Goal: Transaction & Acquisition: Download file/media

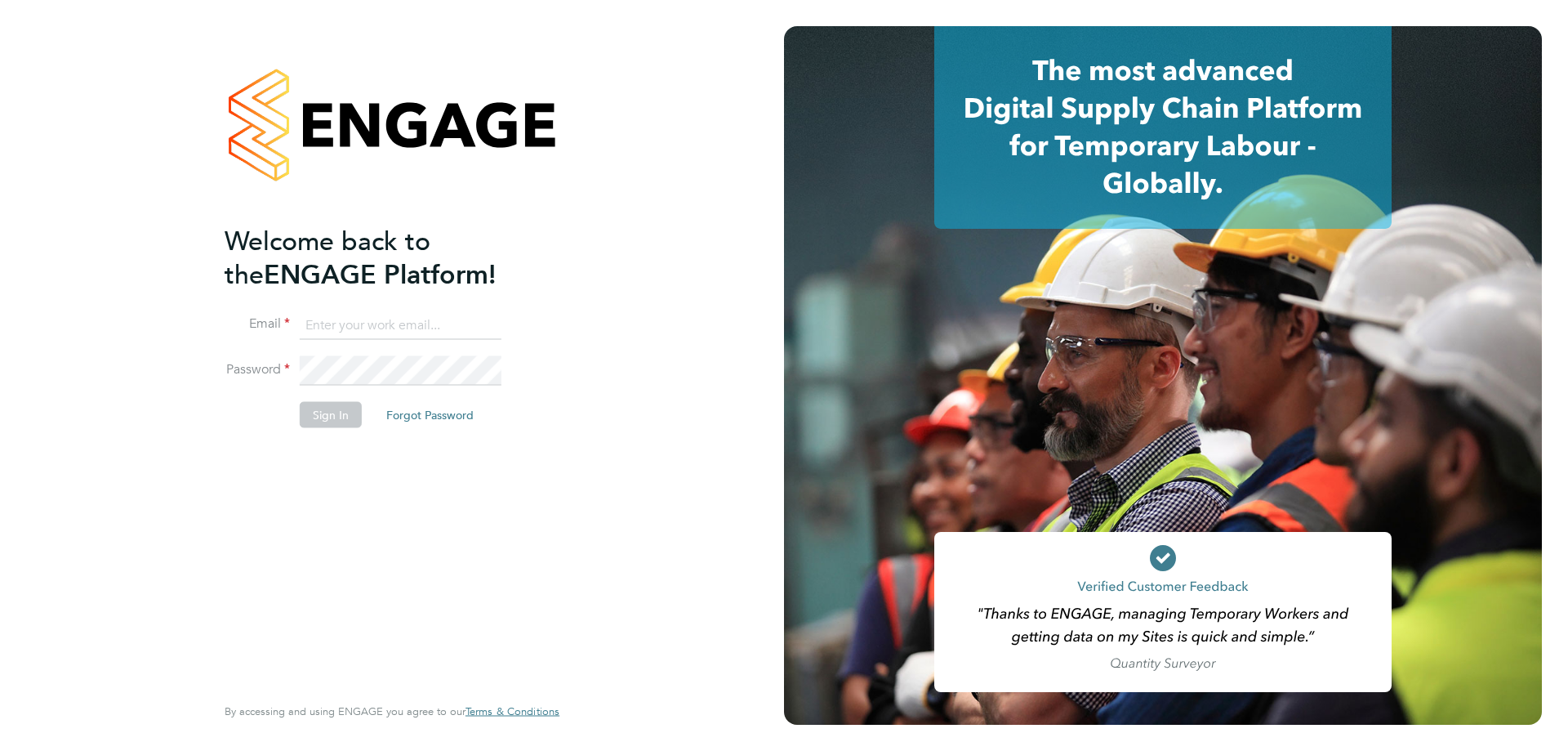
type input "[EMAIL_ADDRESS][DOMAIN_NAME]"
click at [338, 420] on button "Sign In" at bounding box center [331, 415] width 62 height 26
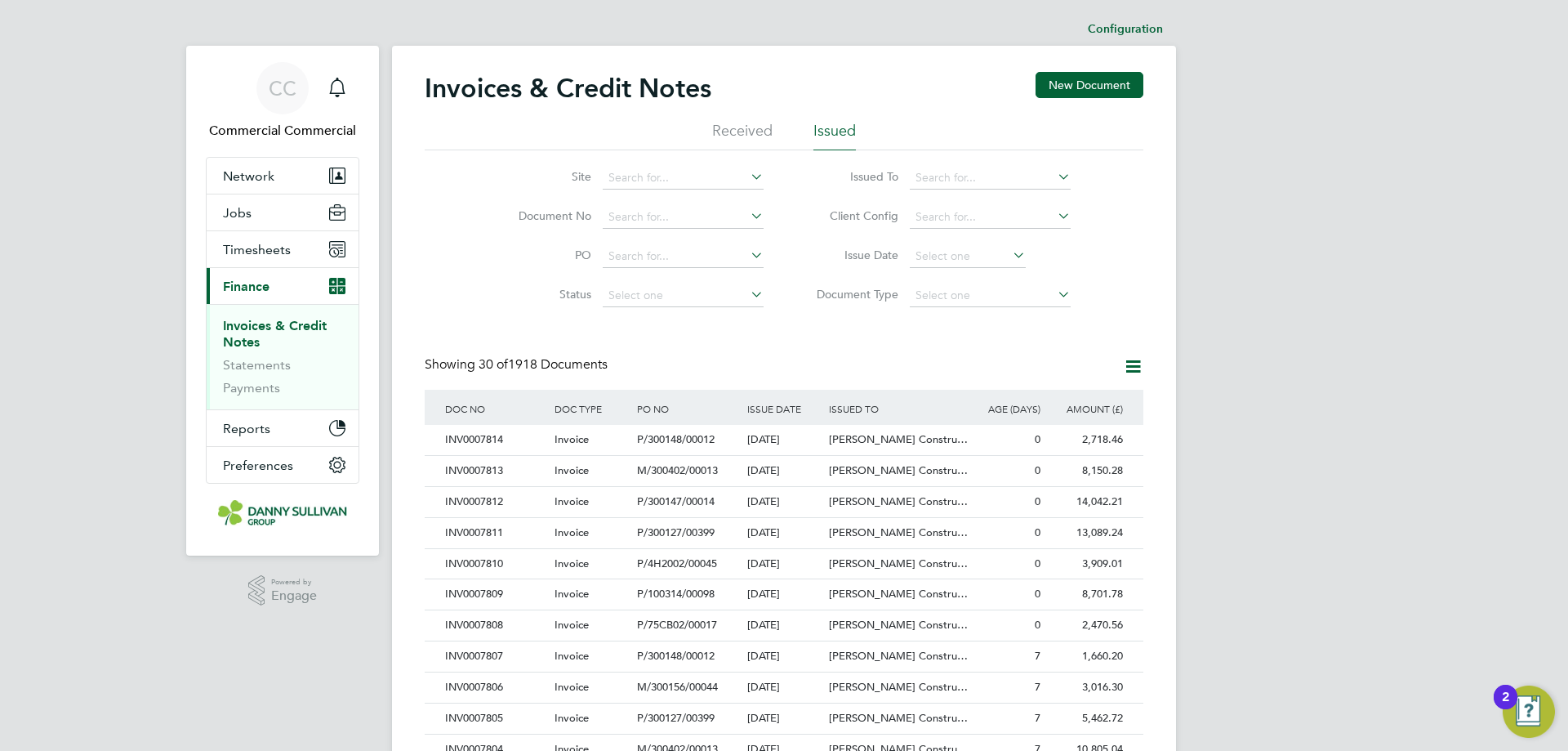
click at [785, 362] on div "Showing 30 of 1918 Documents" at bounding box center [784, 373] width 719 height 33
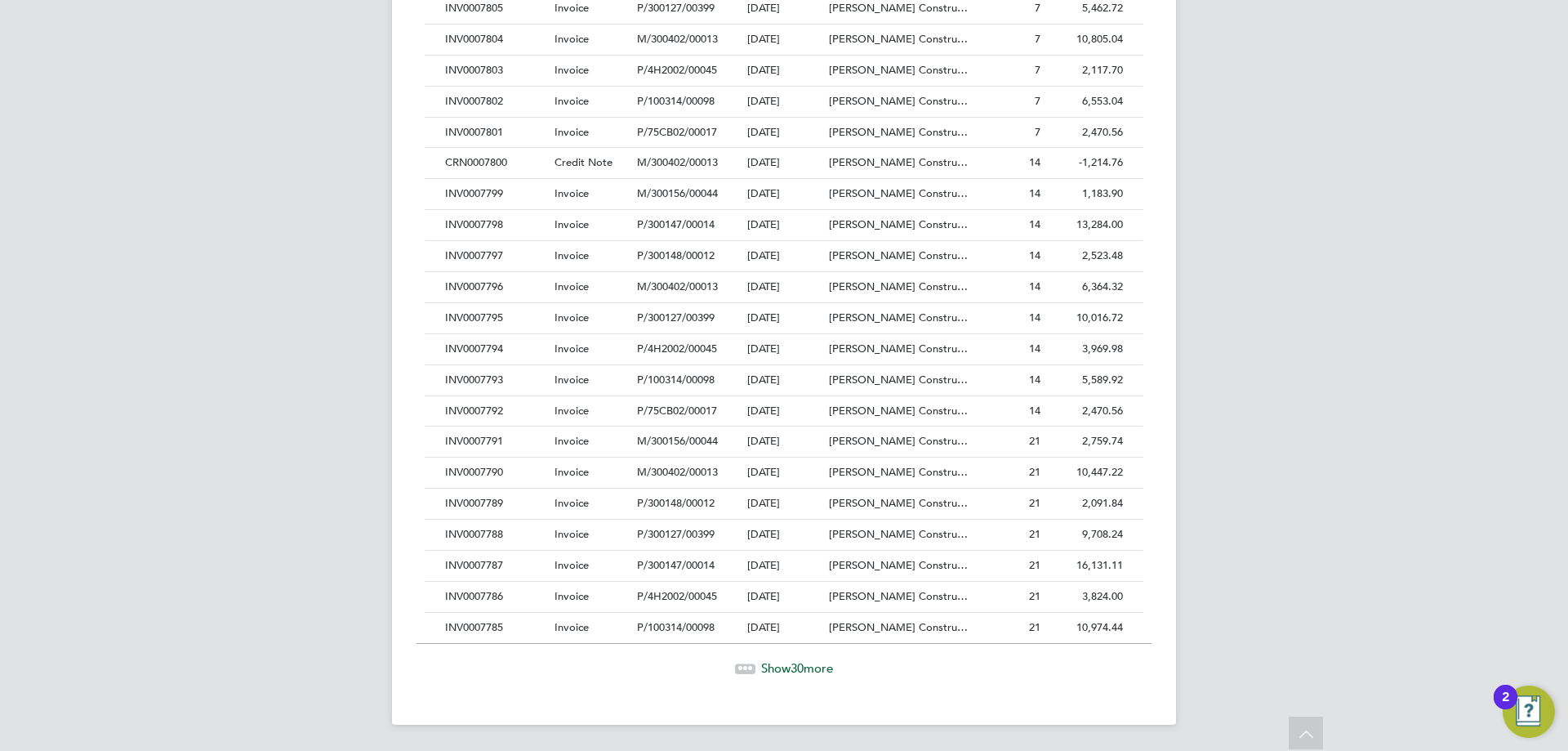
click at [818, 671] on span "Show 30 more" at bounding box center [797, 667] width 72 height 16
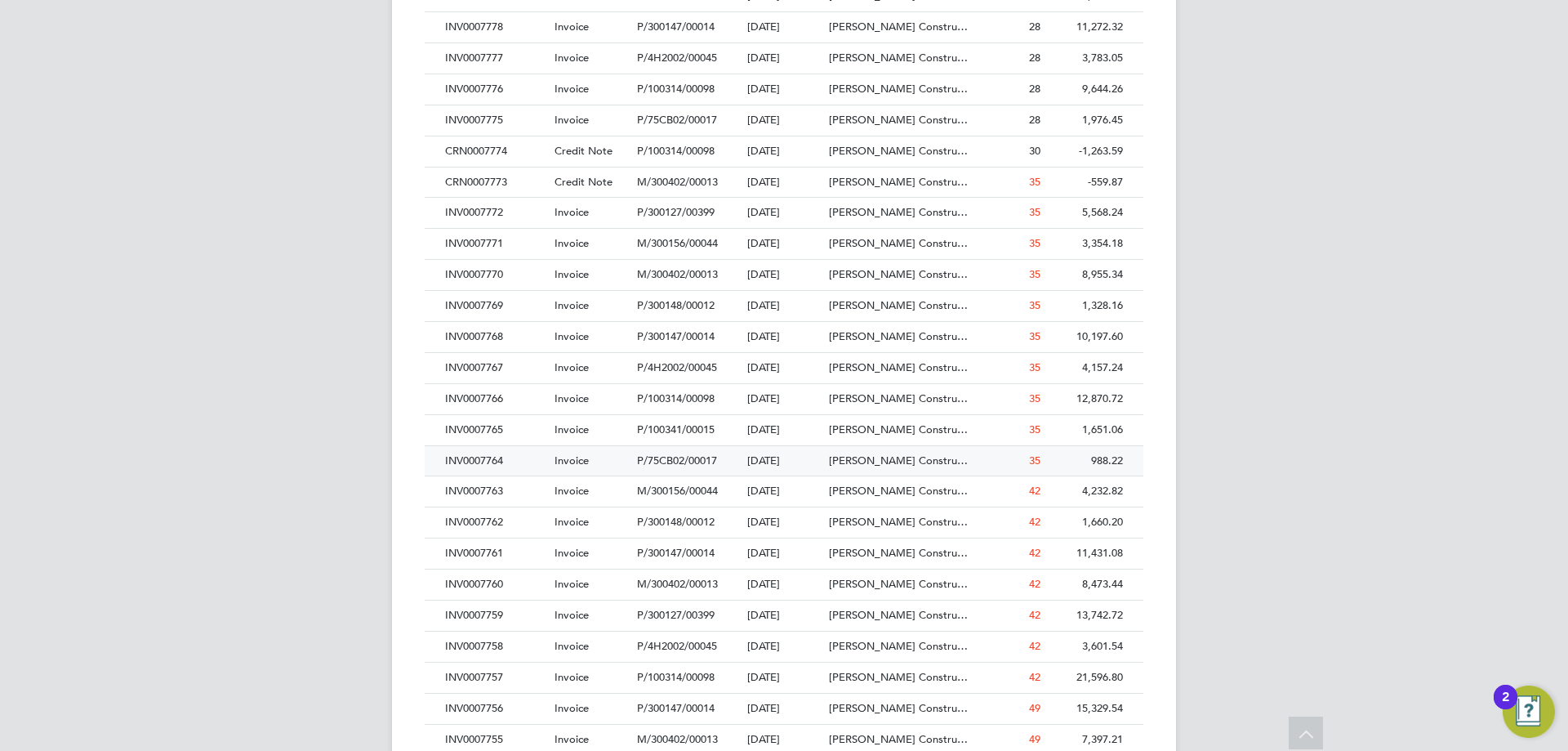
click at [505, 457] on div "INV0007764" at bounding box center [495, 461] width 109 height 30
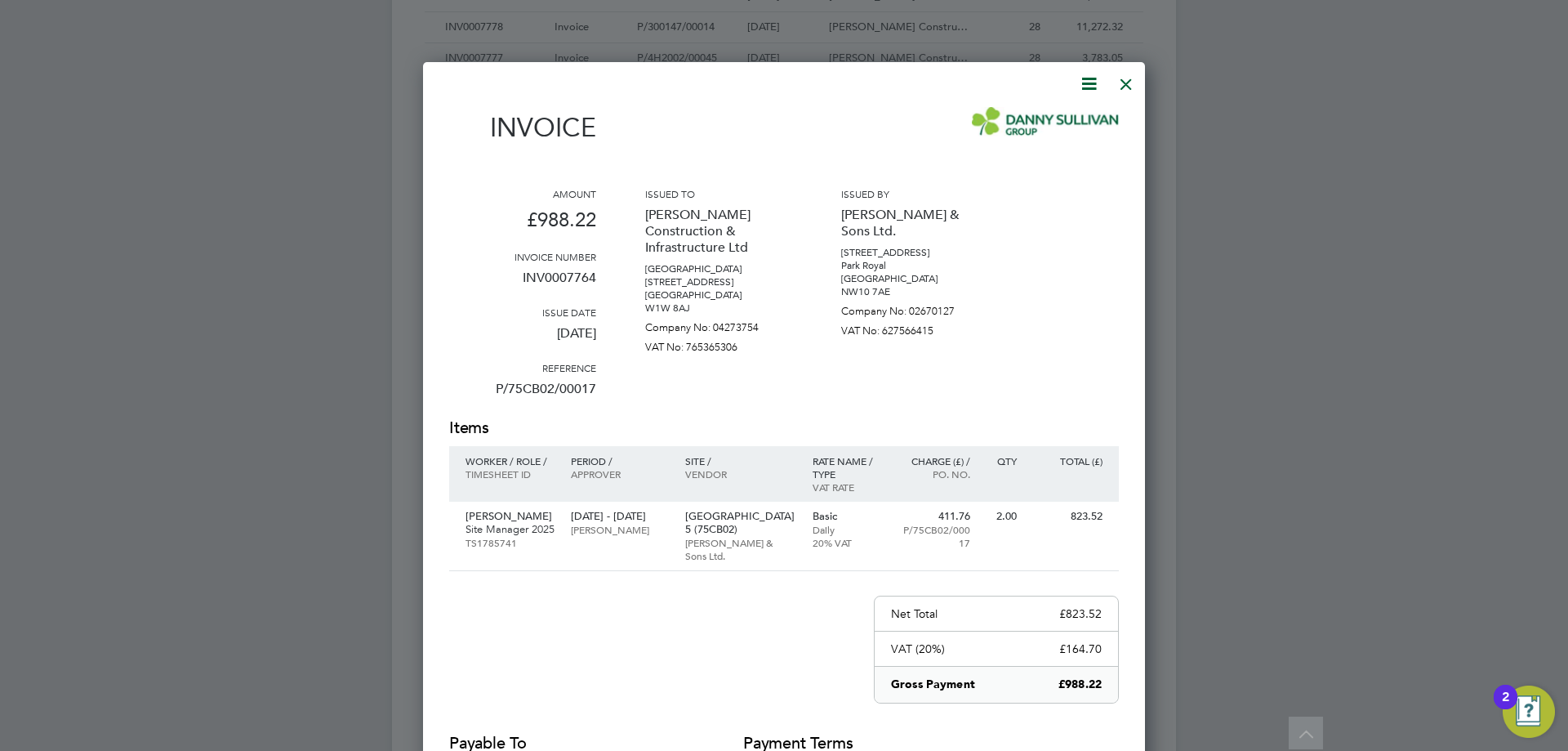
click at [1086, 77] on icon at bounding box center [1089, 84] width 20 height 20
click at [1018, 114] on li "Download Invoice" at bounding box center [1039, 122] width 113 height 23
drag, startPoint x: 1123, startPoint y: 83, endPoint x: 394, endPoint y: 390, distance: 791.0
click at [1123, 83] on div at bounding box center [1126, 80] width 29 height 29
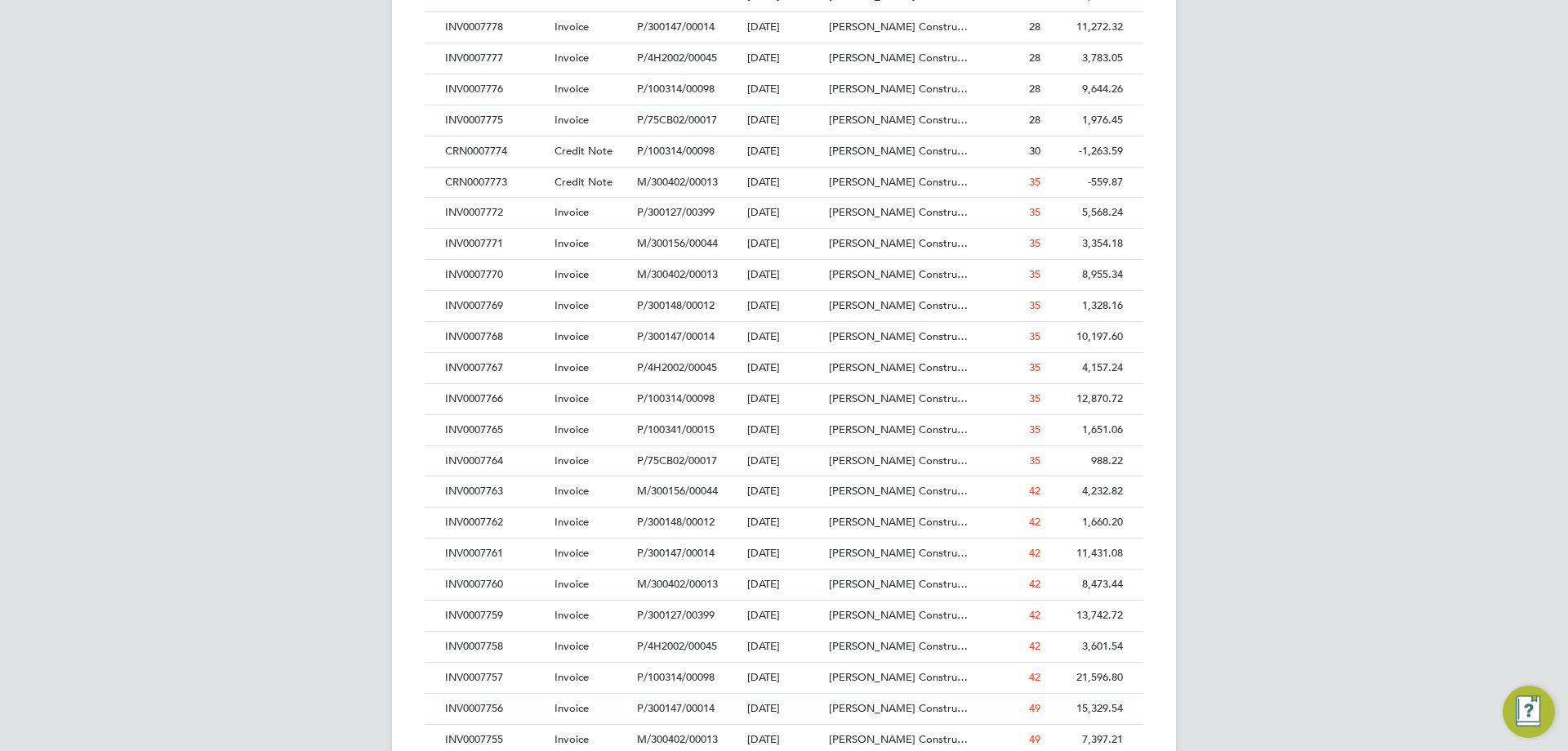
click at [488, 376] on div "INV0007767" at bounding box center [495, 367] width 109 height 30
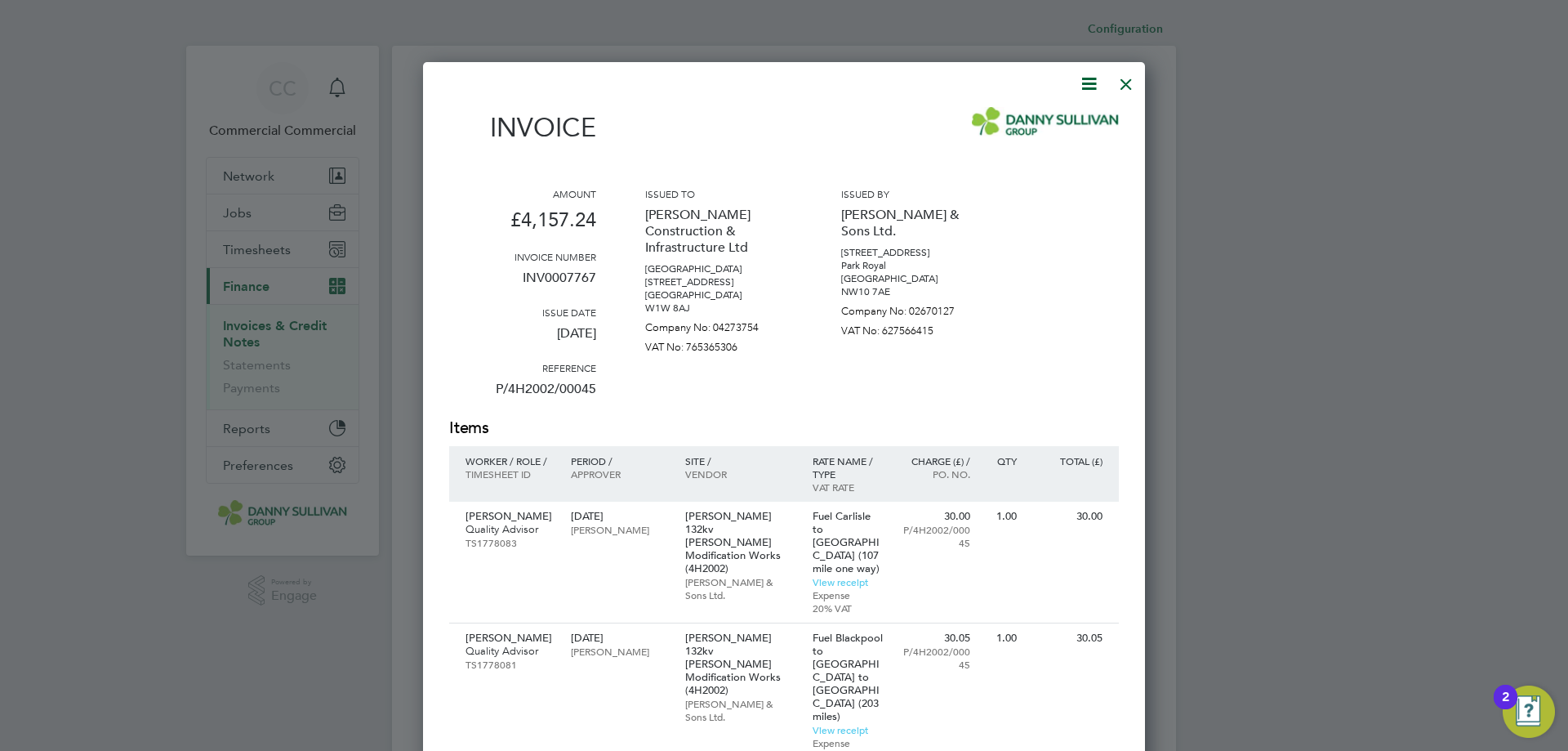
click at [1092, 81] on icon at bounding box center [1089, 84] width 20 height 20
click at [1053, 123] on li "Download Invoice" at bounding box center [1039, 122] width 113 height 23
click at [1131, 83] on div at bounding box center [1126, 80] width 29 height 29
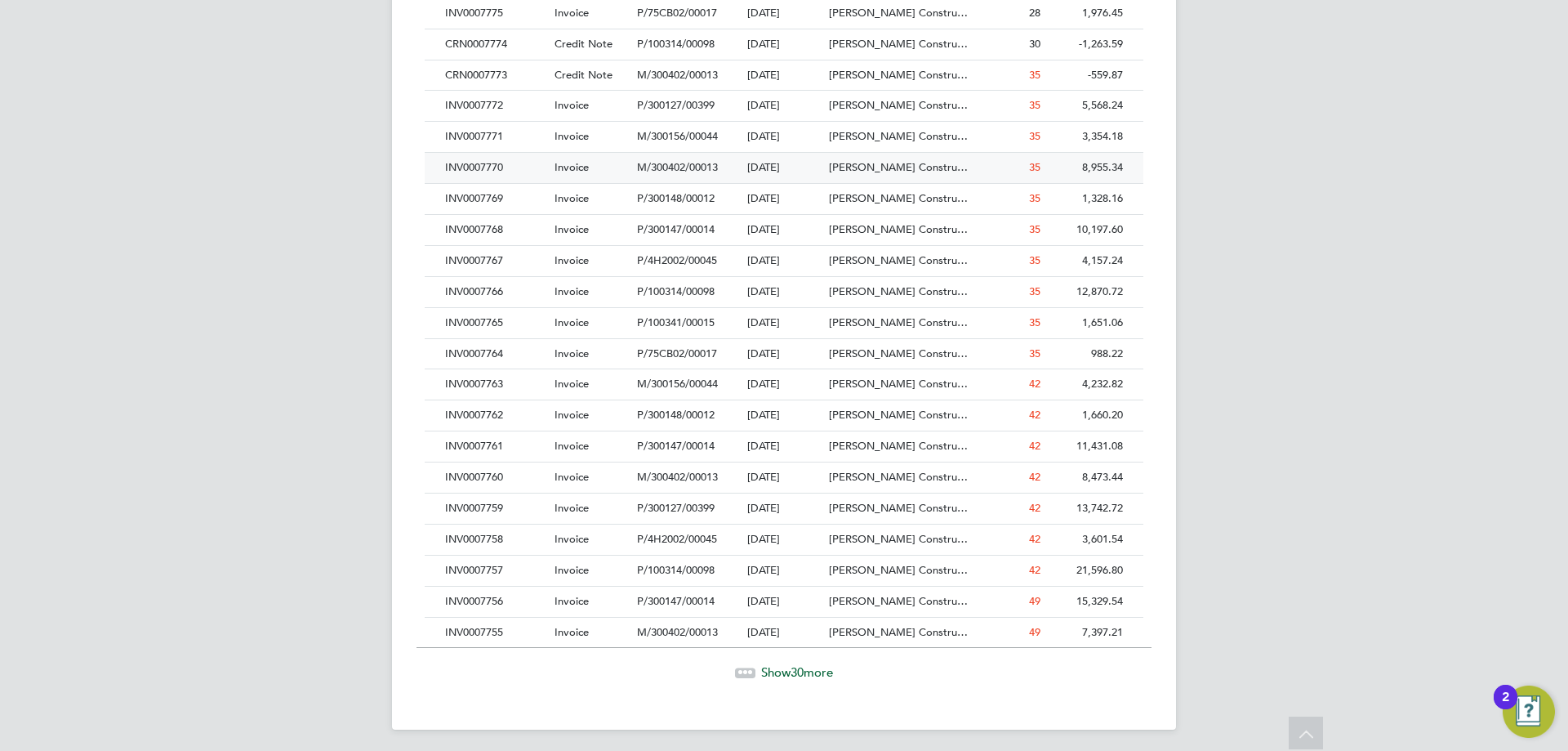
click at [502, 161] on div "INV0007770" at bounding box center [495, 167] width 109 height 30
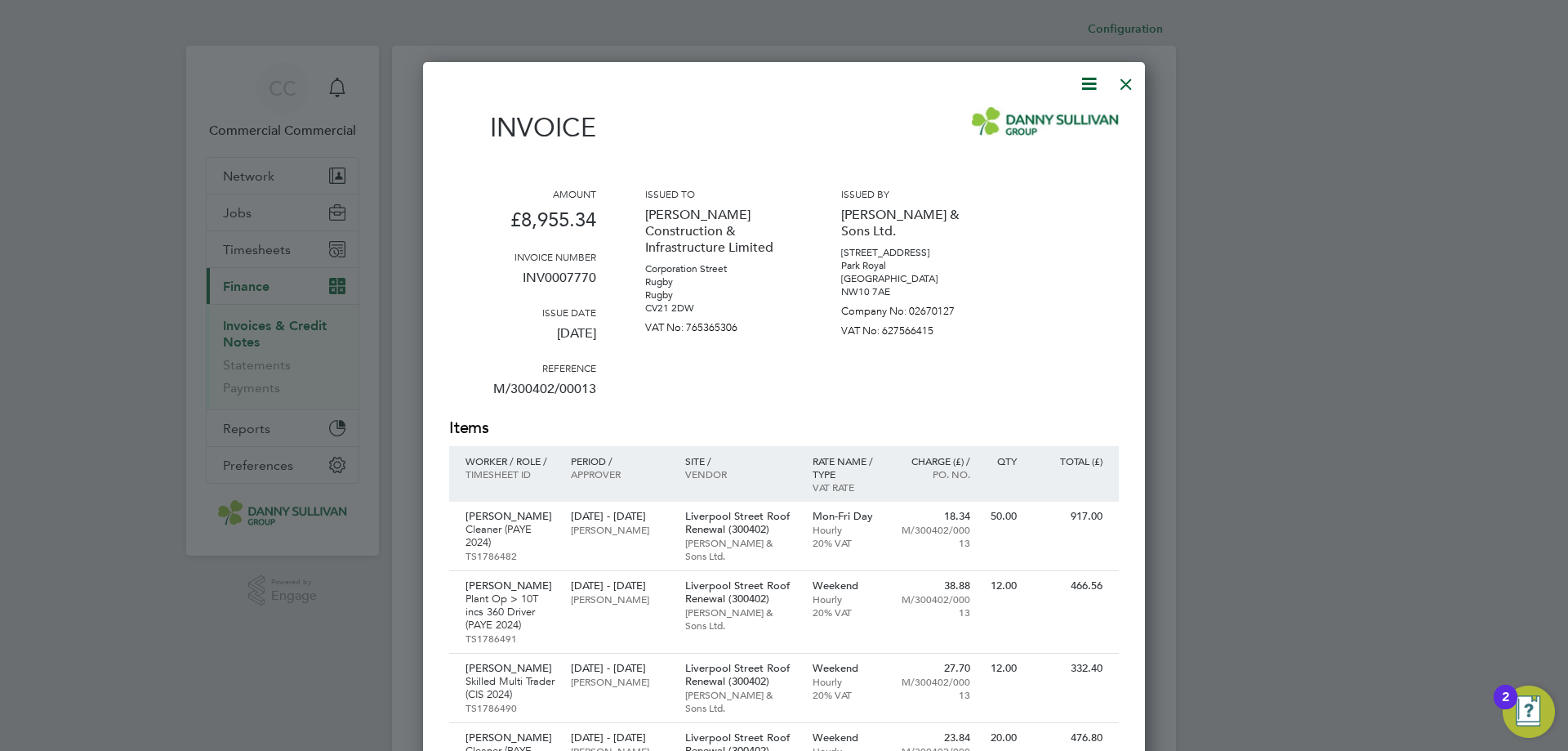
click at [1097, 78] on icon at bounding box center [1089, 84] width 20 height 20
click at [1029, 127] on li "Download Invoice" at bounding box center [1039, 122] width 113 height 23
click at [1135, 88] on div at bounding box center [1126, 80] width 29 height 29
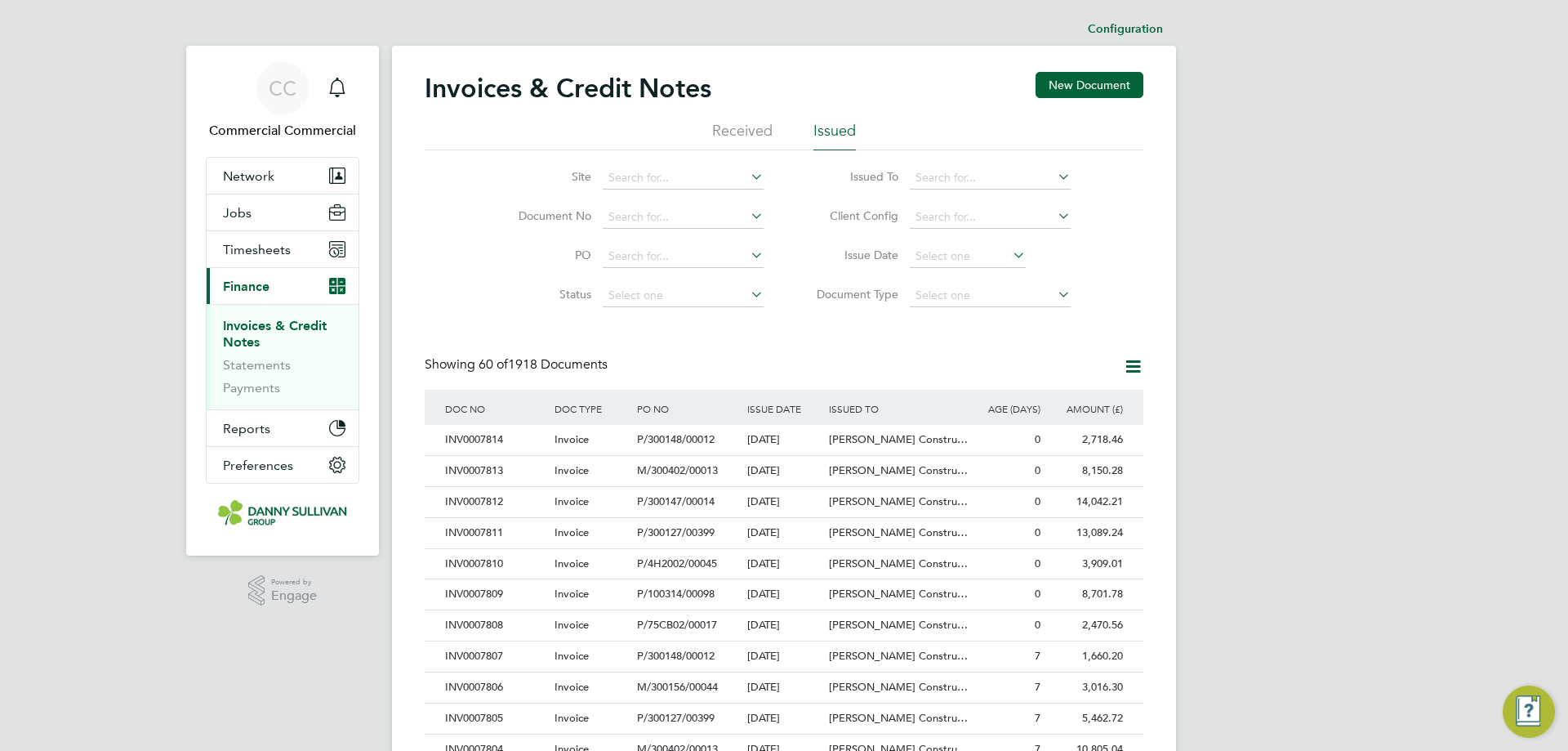
click at [739, 85] on div "Invoices & Credit Notes New Document" at bounding box center [784, 95] width 719 height 49
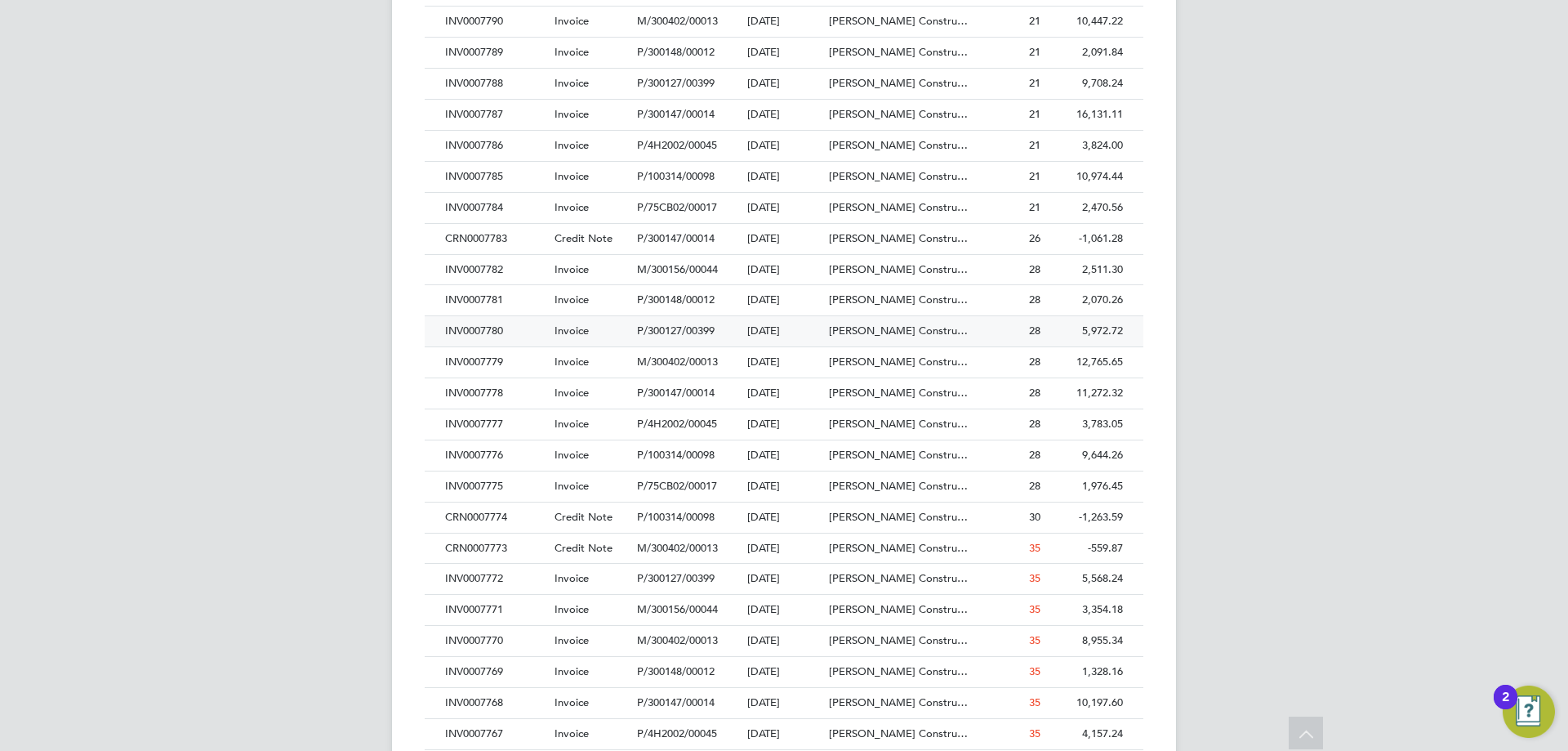
scroll to position [1389, 0]
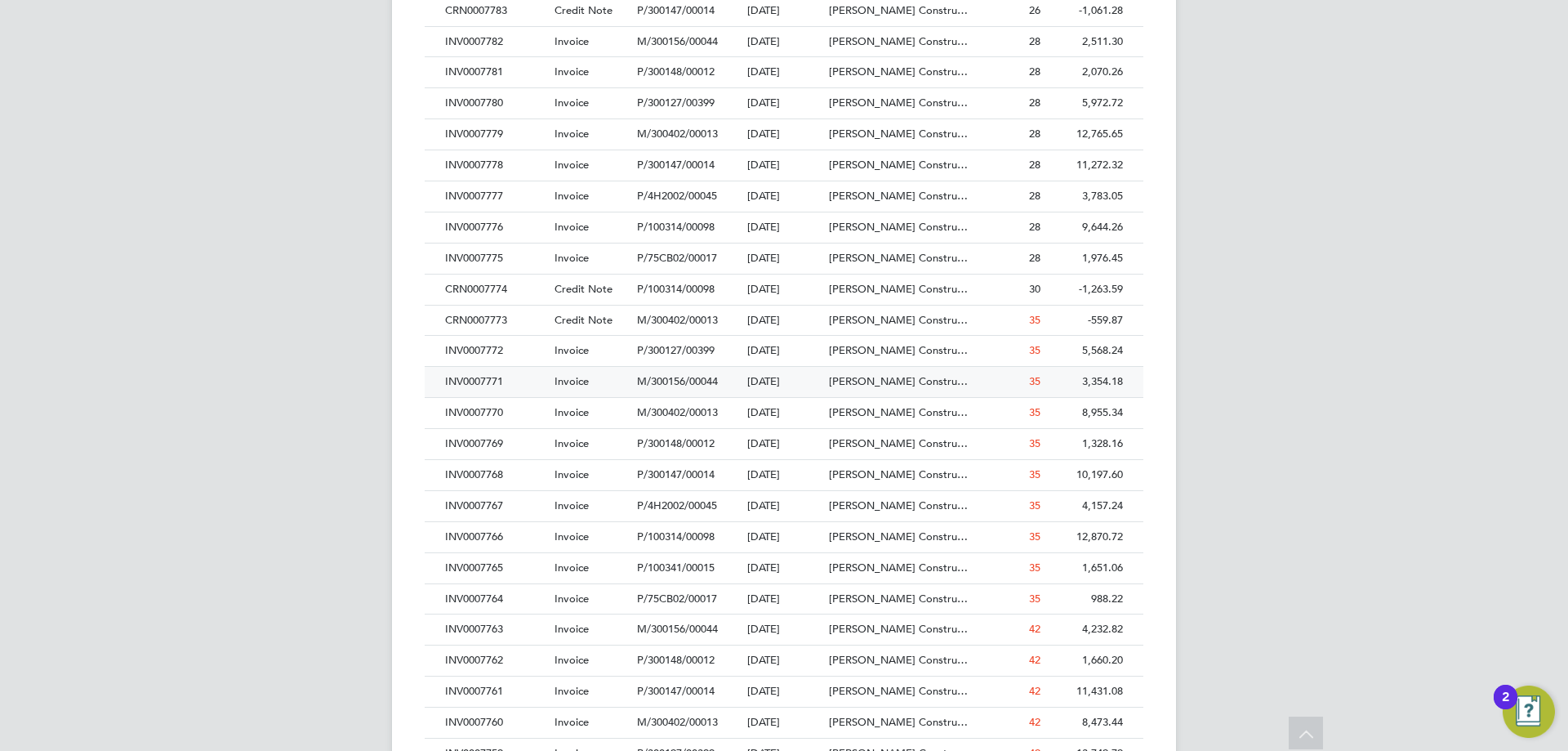
click at [498, 384] on div "INV0007771" at bounding box center [495, 381] width 109 height 30
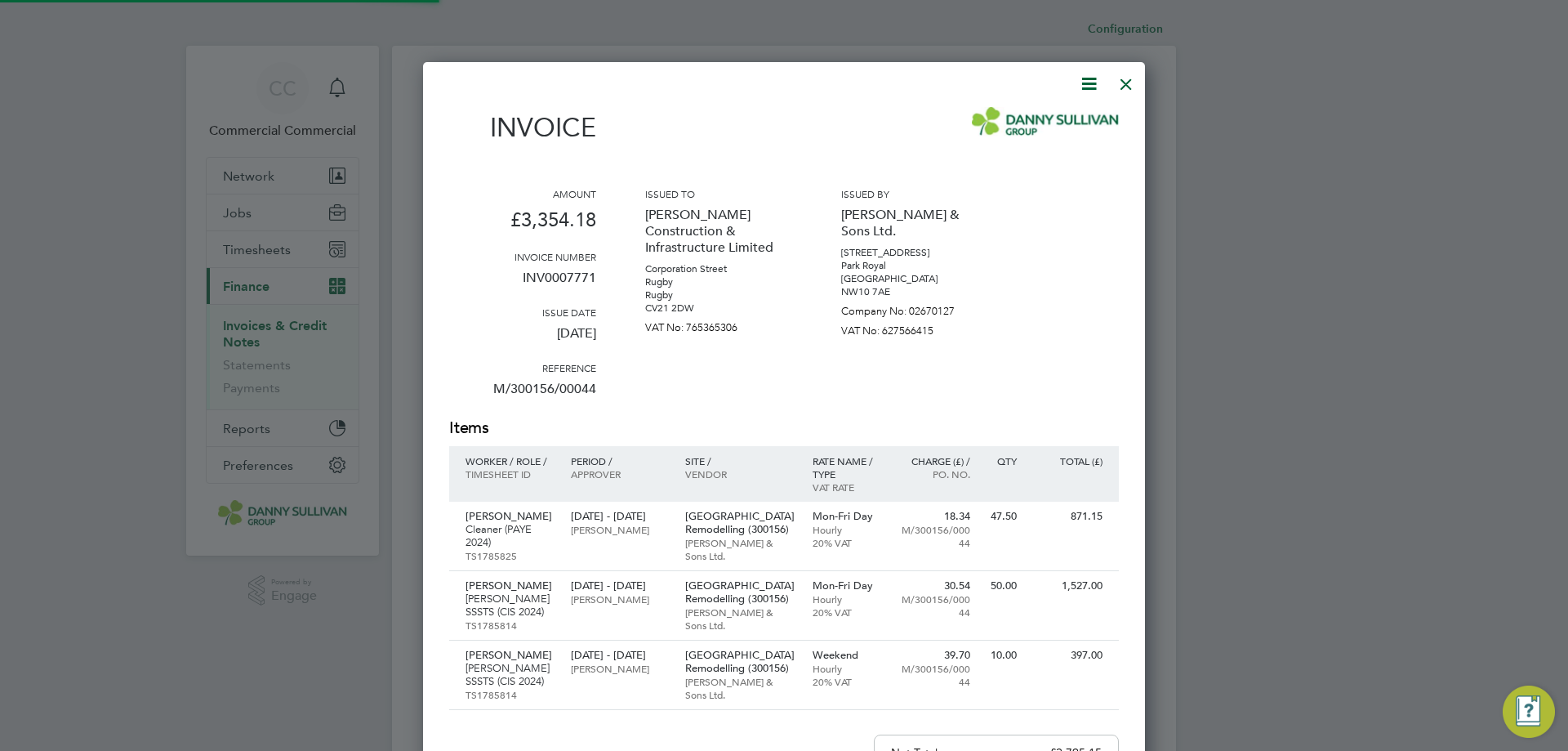
scroll to position [1015, 722]
click at [1092, 84] on icon at bounding box center [1089, 84] width 20 height 20
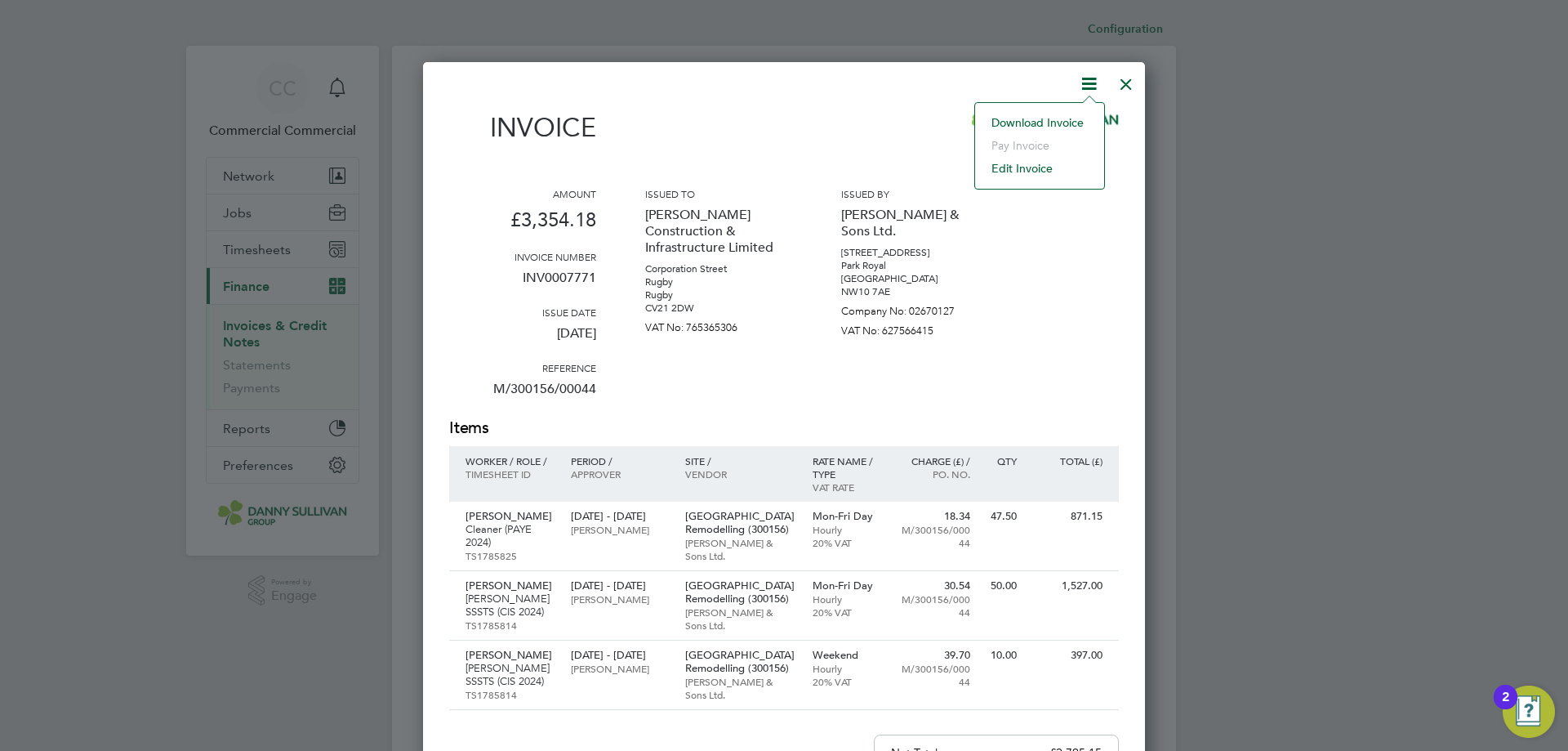
click at [1067, 120] on li "Download Invoice" at bounding box center [1039, 122] width 113 height 23
click at [1128, 87] on div at bounding box center [1126, 80] width 29 height 29
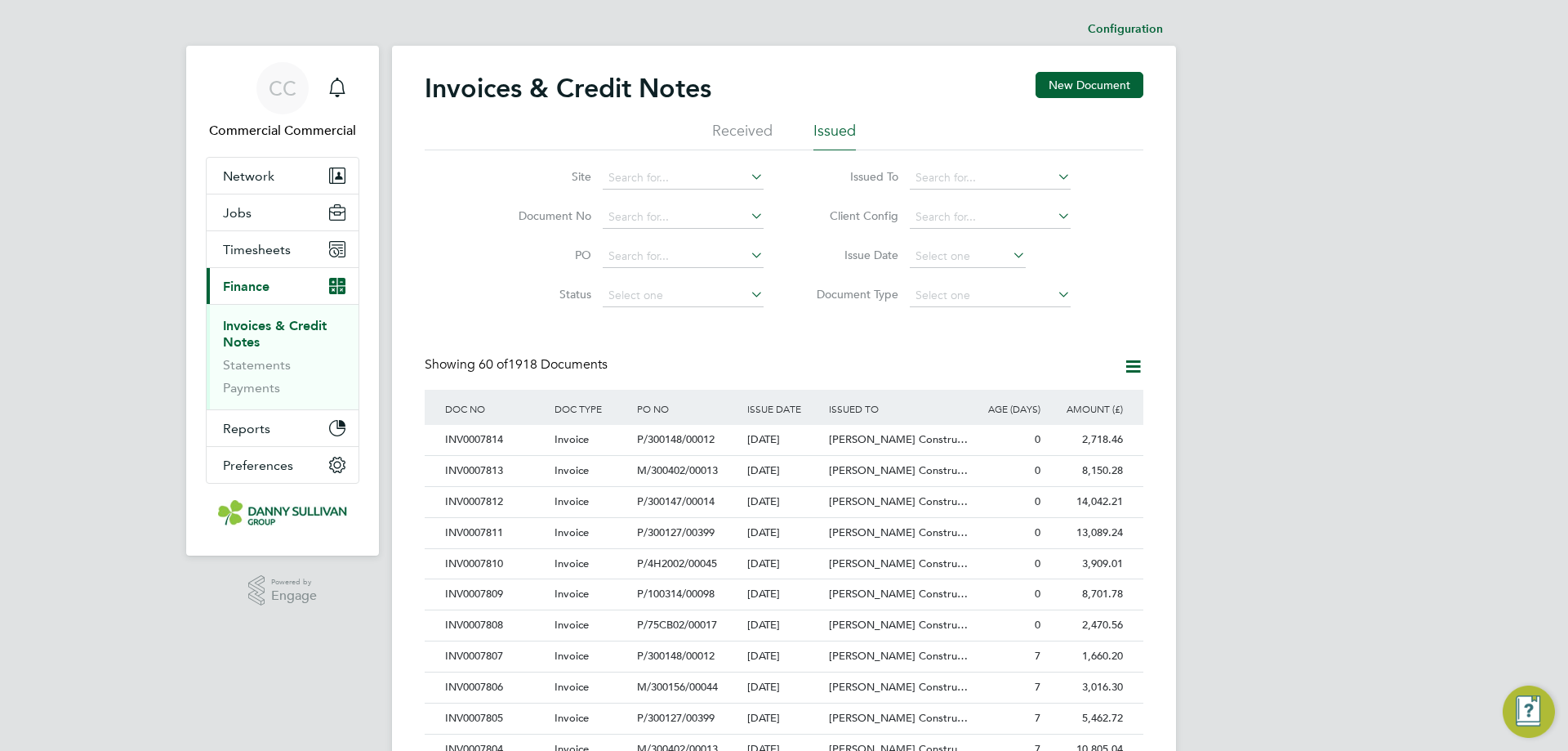
click at [689, 108] on div "Invoices & Credit Notes New Document" at bounding box center [784, 95] width 719 height 49
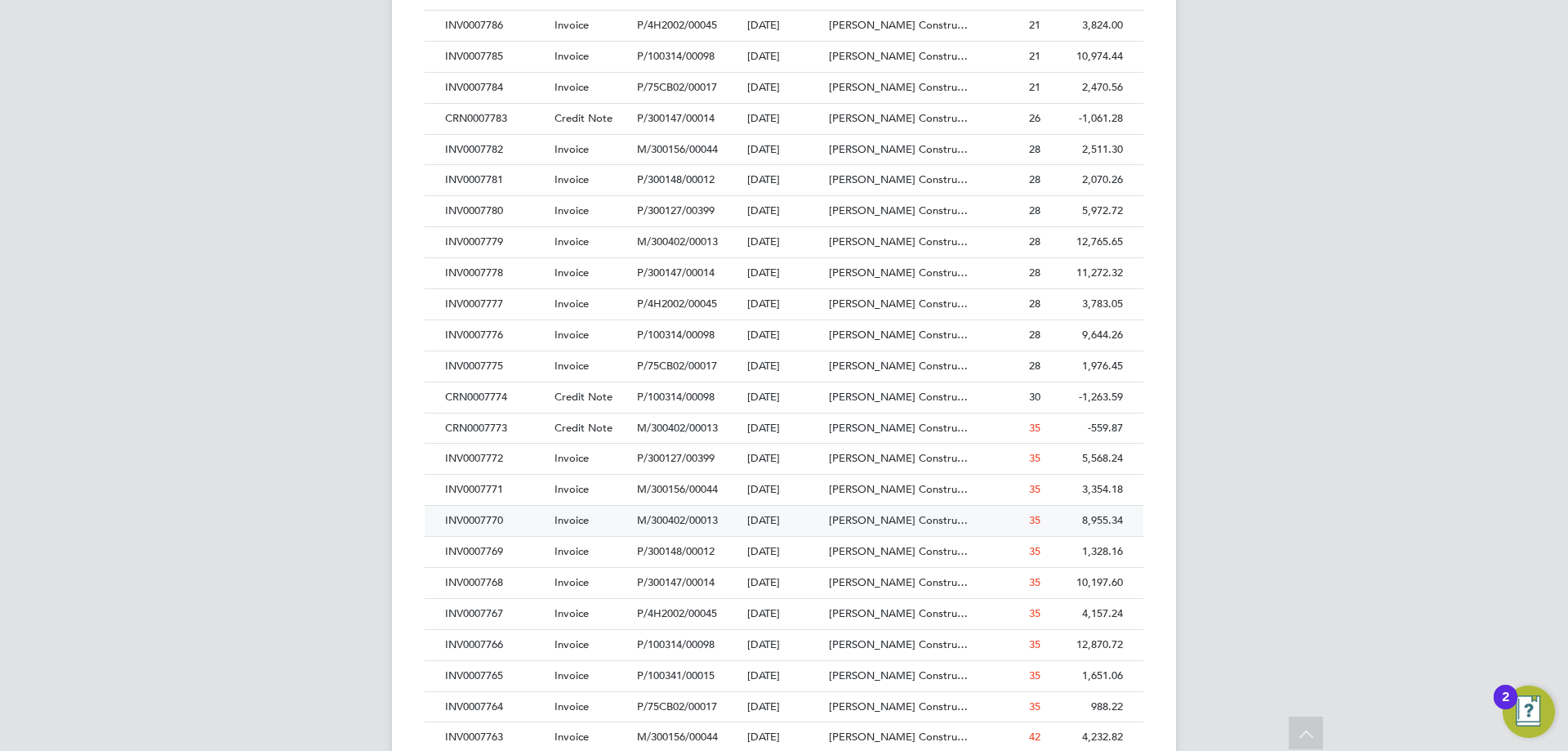
scroll to position [1307, 0]
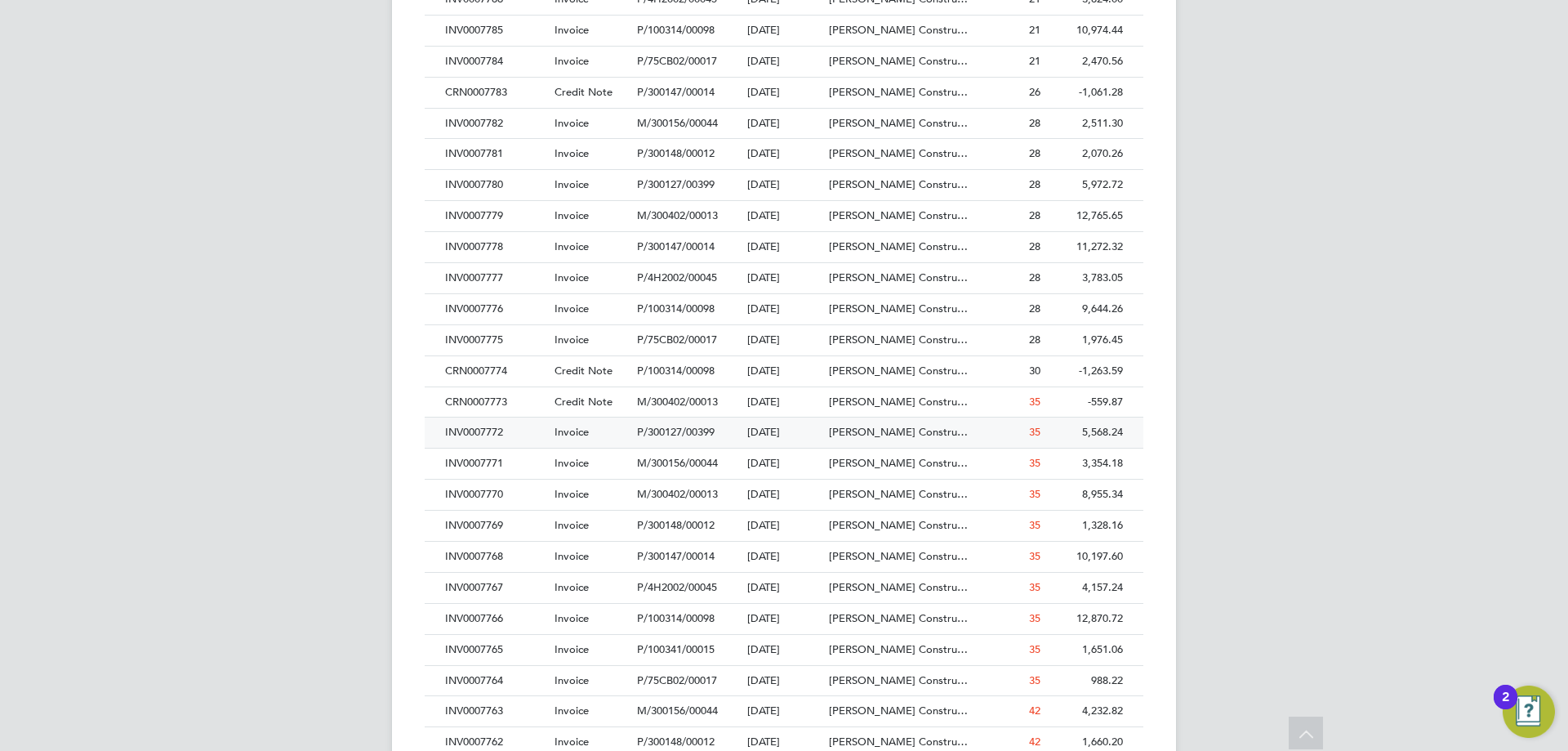
click at [508, 442] on div "INV0007772" at bounding box center [495, 432] width 109 height 30
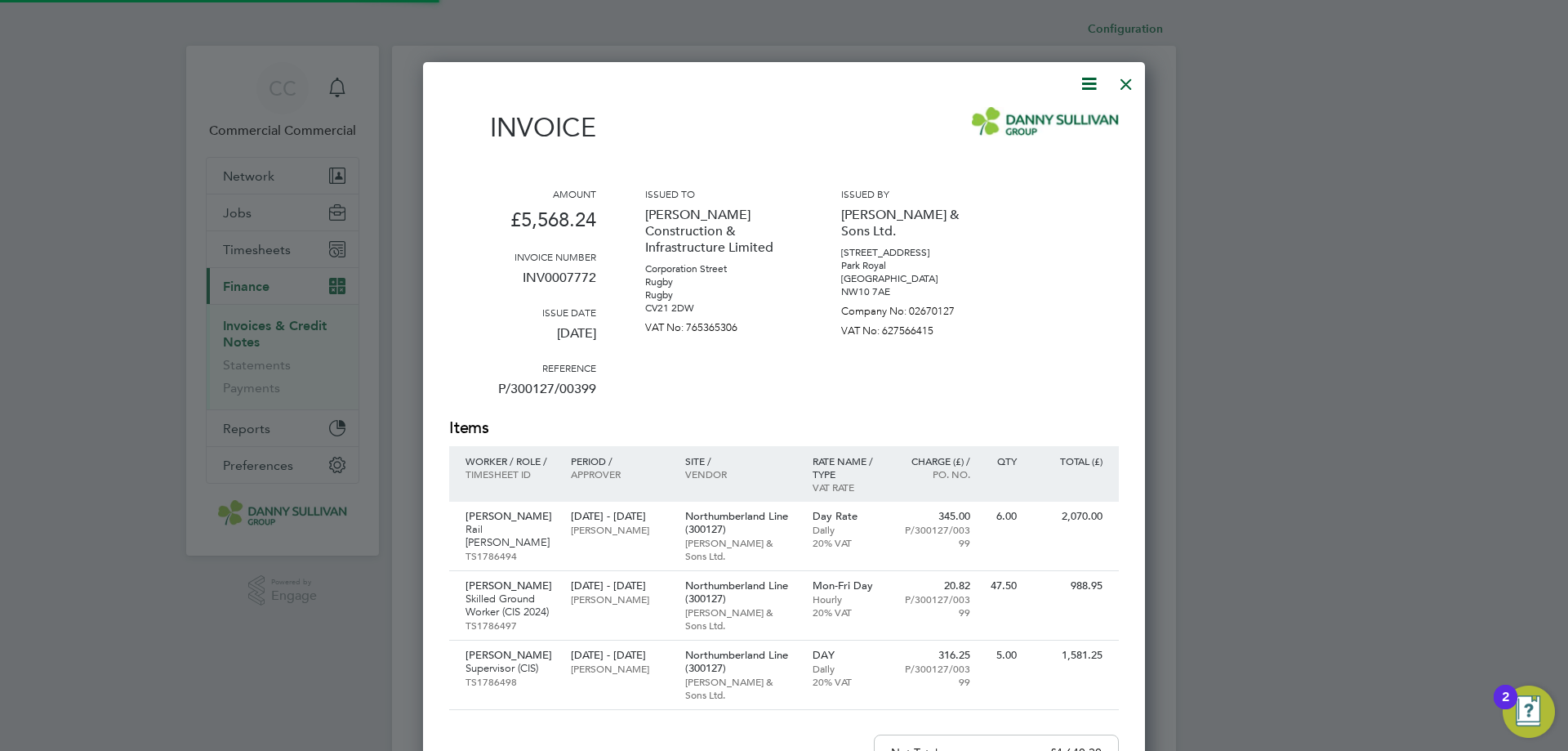
scroll to position [1003, 722]
click at [1081, 85] on icon at bounding box center [1089, 84] width 20 height 20
click at [1030, 116] on li "Download Invoice" at bounding box center [1039, 122] width 113 height 23
click at [1126, 84] on div at bounding box center [1126, 80] width 29 height 29
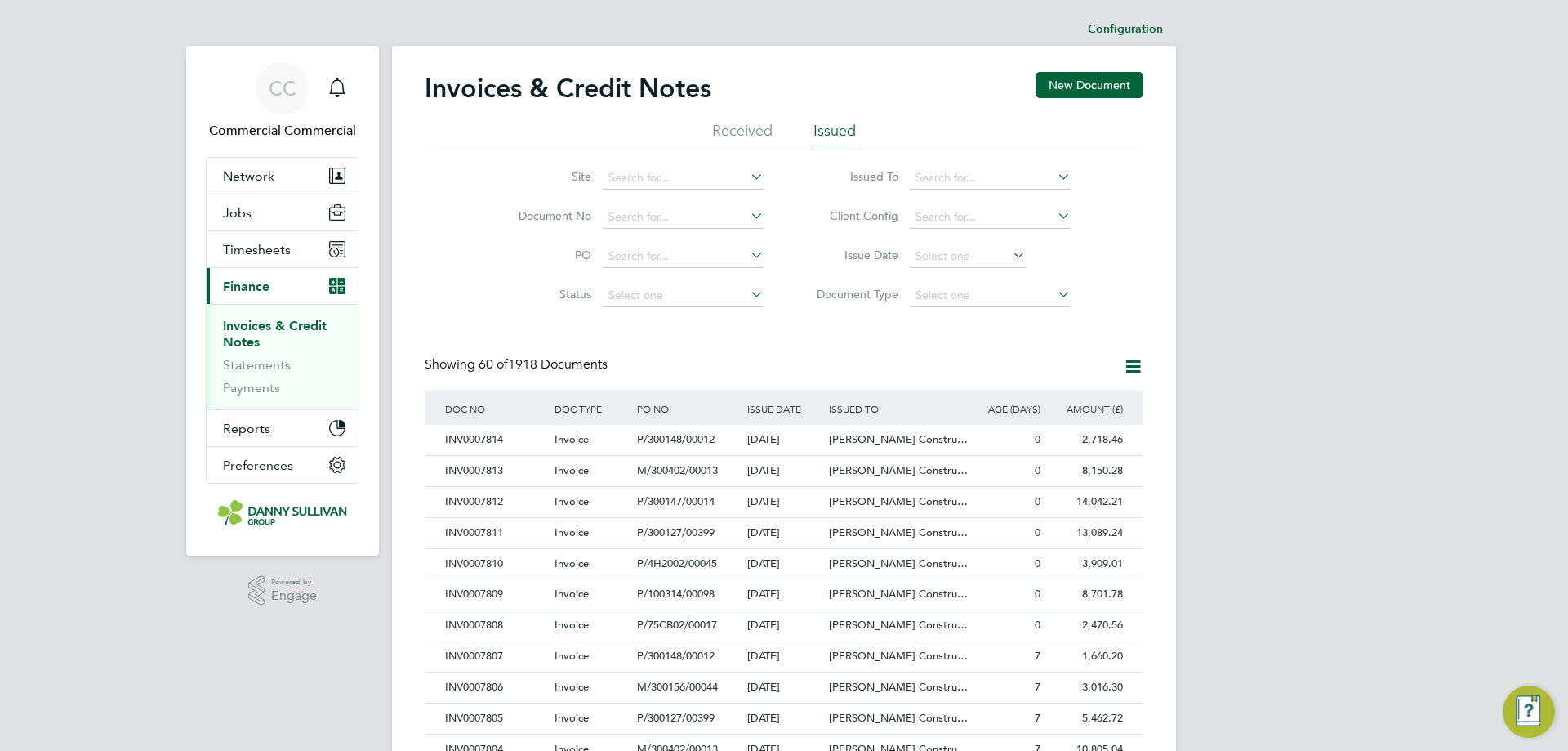
click at [802, 90] on div "Invoices & Credit Notes New Document" at bounding box center [784, 95] width 719 height 49
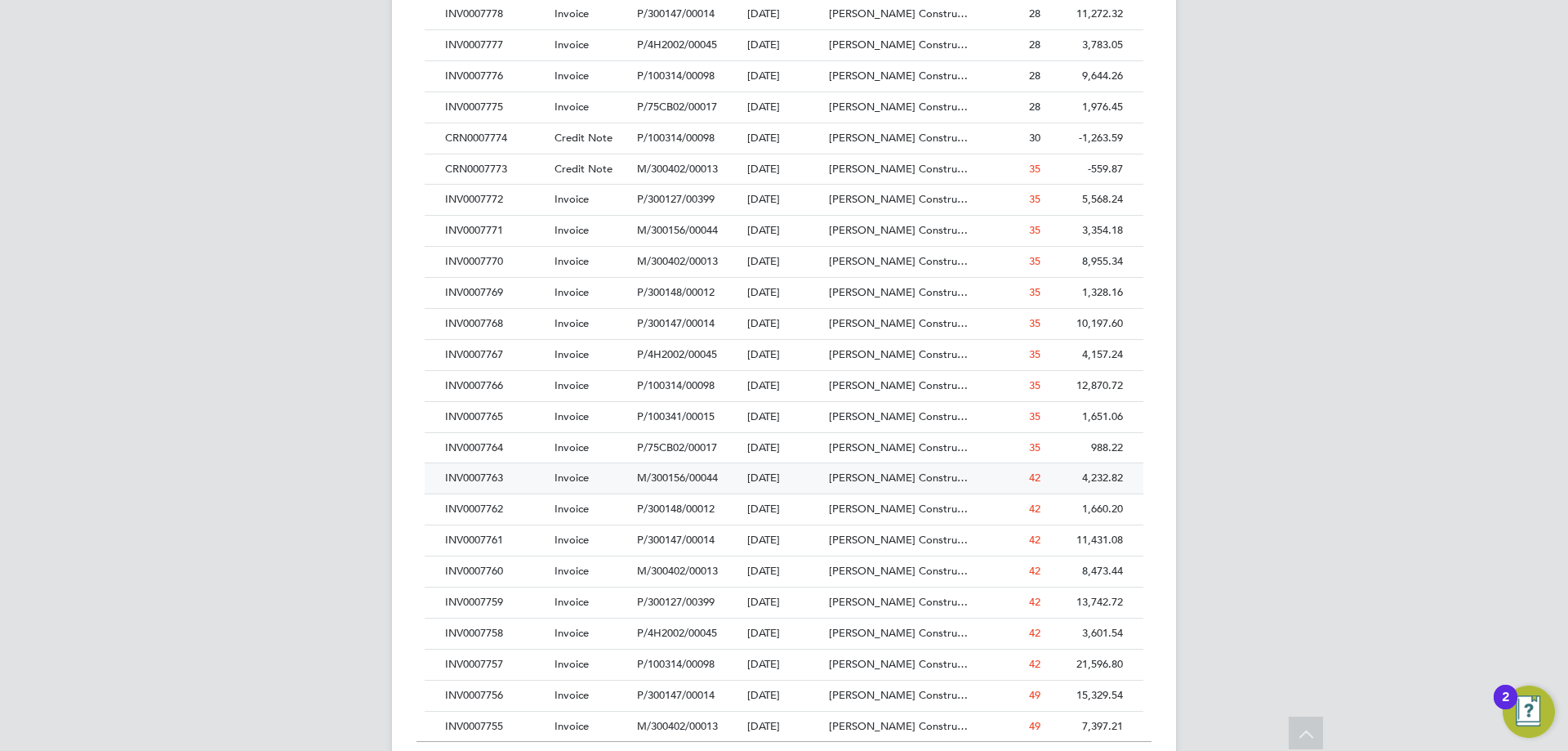
scroll to position [1552, 0]
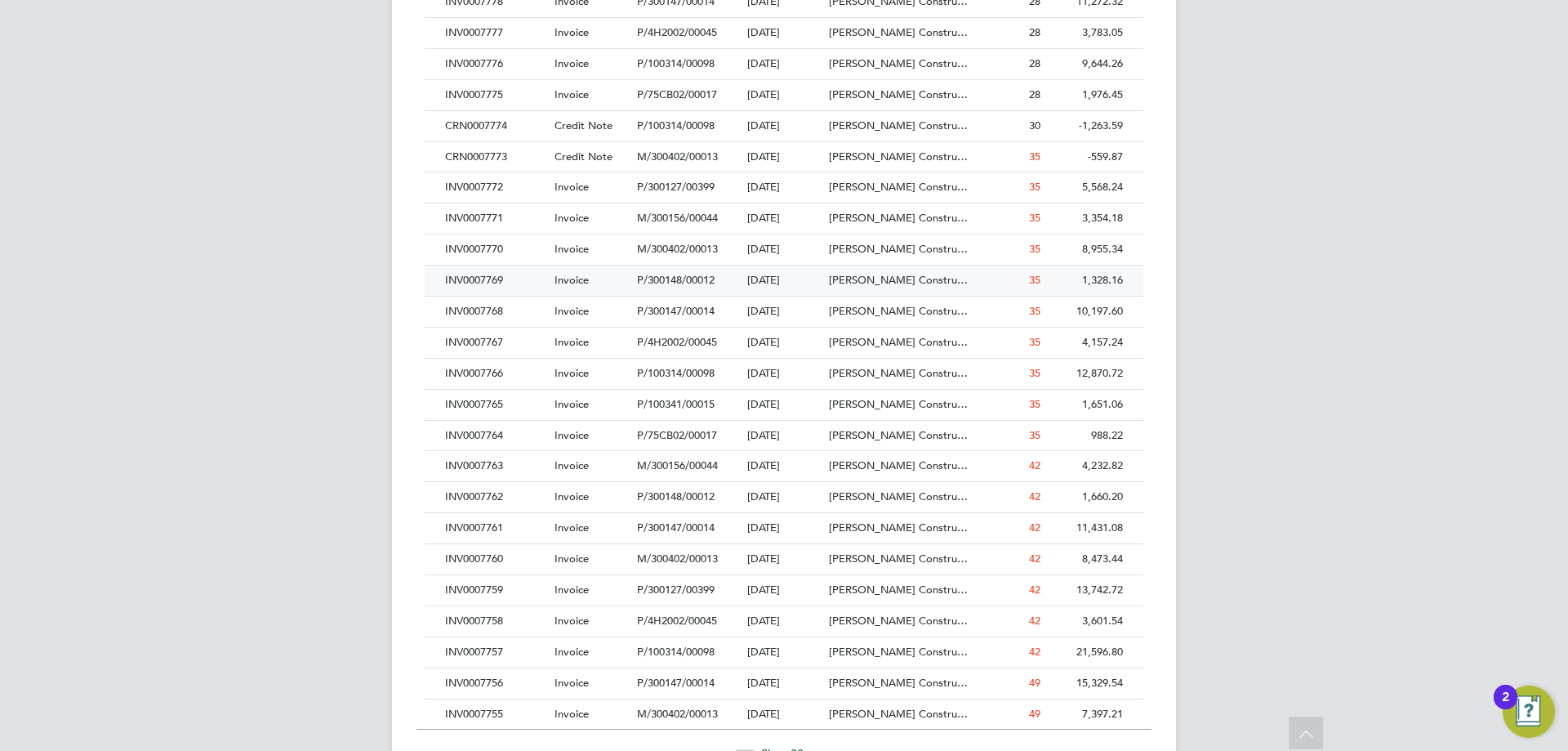
click at [502, 278] on div "INV0007769" at bounding box center [495, 280] width 109 height 30
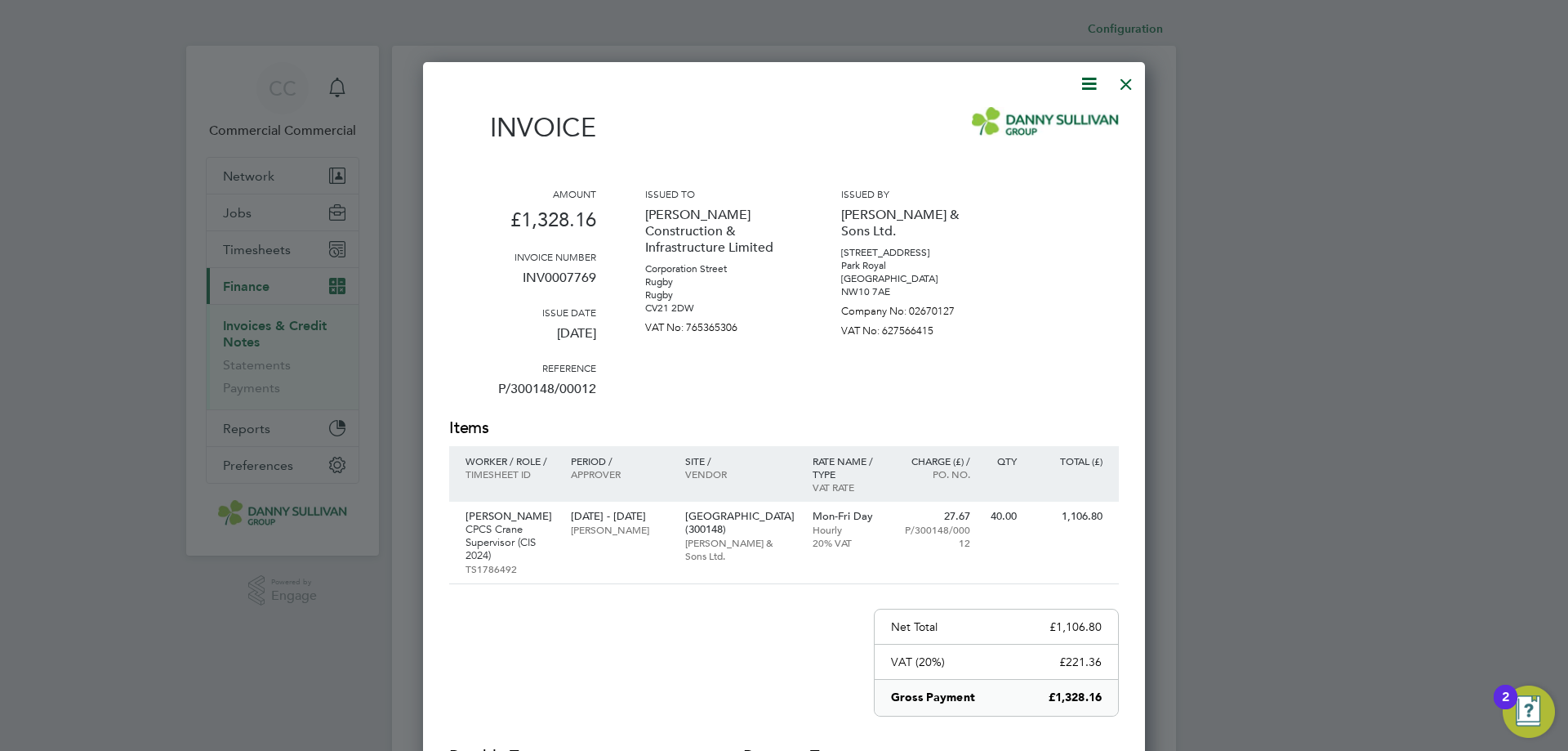
scroll to position [877, 722]
click at [1092, 75] on icon at bounding box center [1089, 84] width 20 height 20
click at [1048, 117] on li "Download Invoice" at bounding box center [1039, 122] width 113 height 23
click at [1131, 81] on div at bounding box center [1126, 80] width 29 height 29
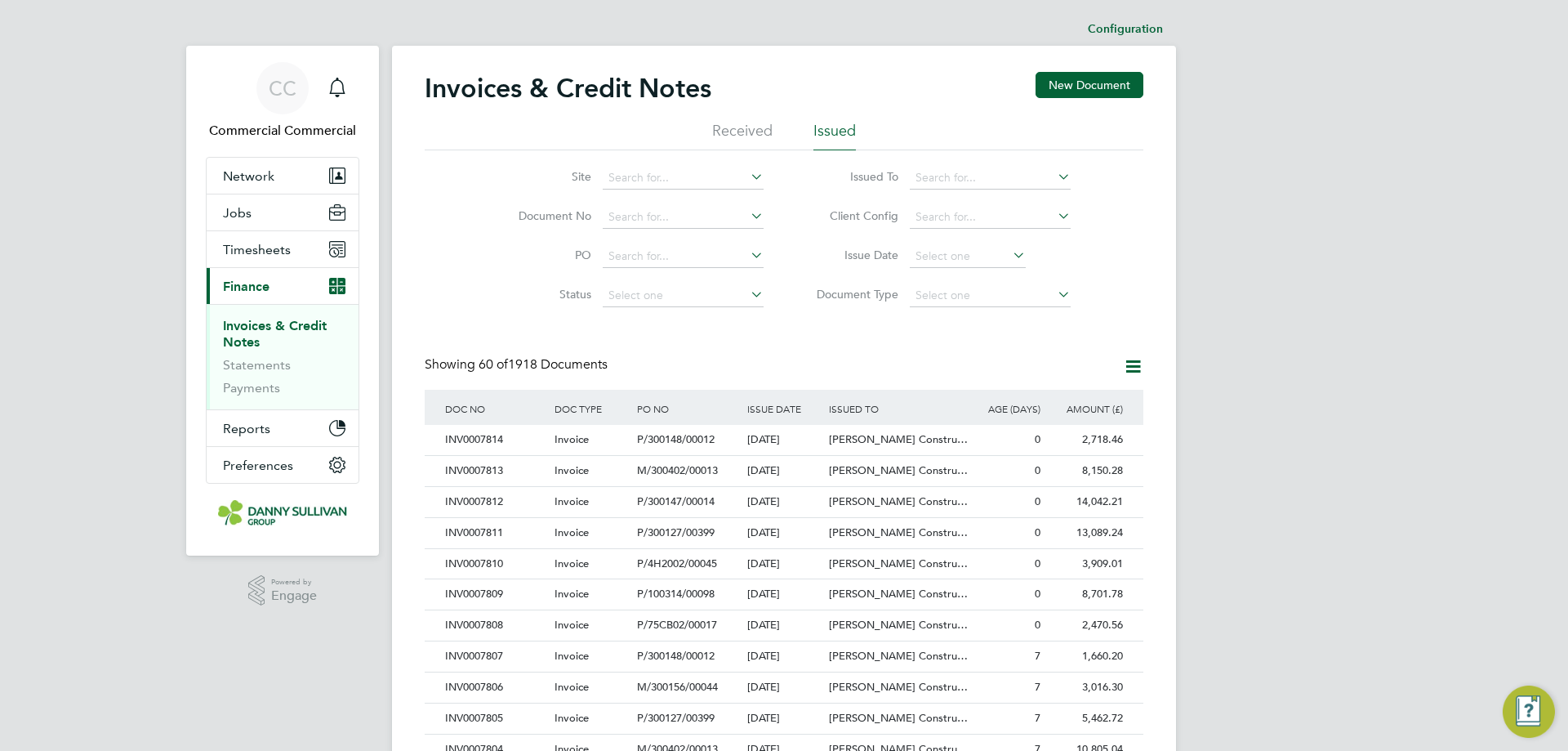
click at [692, 91] on h2 "Invoices & Credit Notes" at bounding box center [568, 88] width 286 height 33
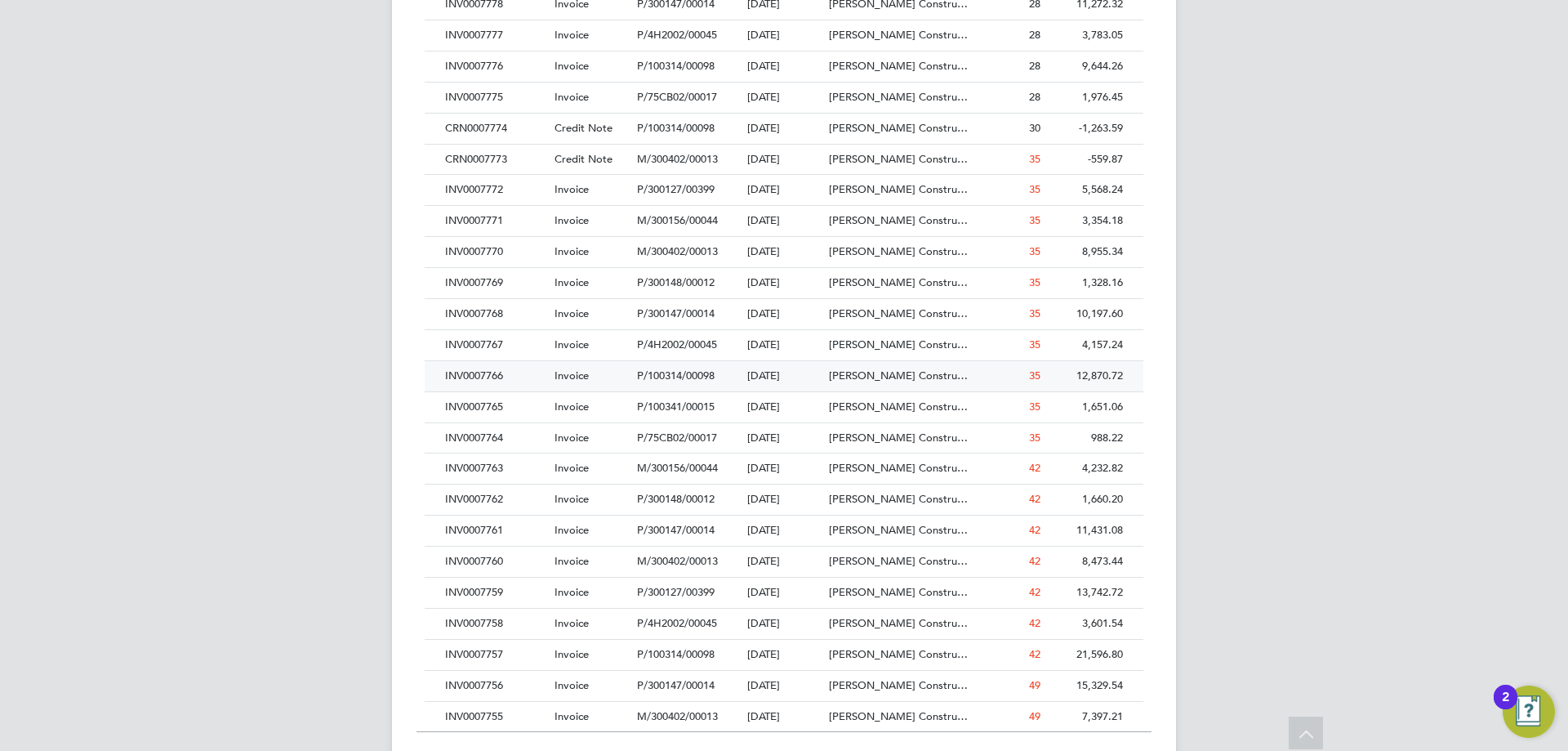
scroll to position [1552, 0]
click at [499, 312] on div "INV0007768" at bounding box center [495, 311] width 109 height 30
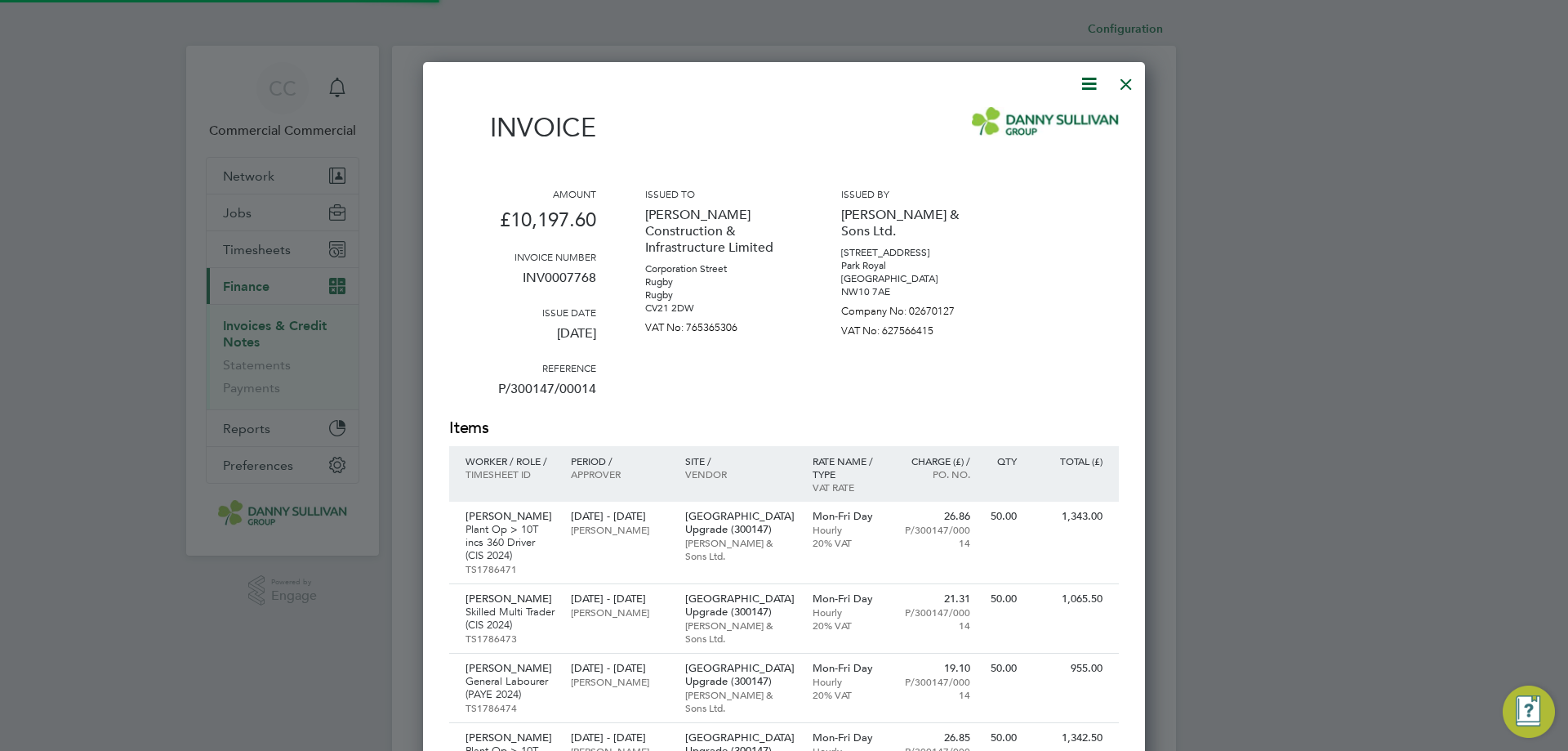
scroll to position [1345, 722]
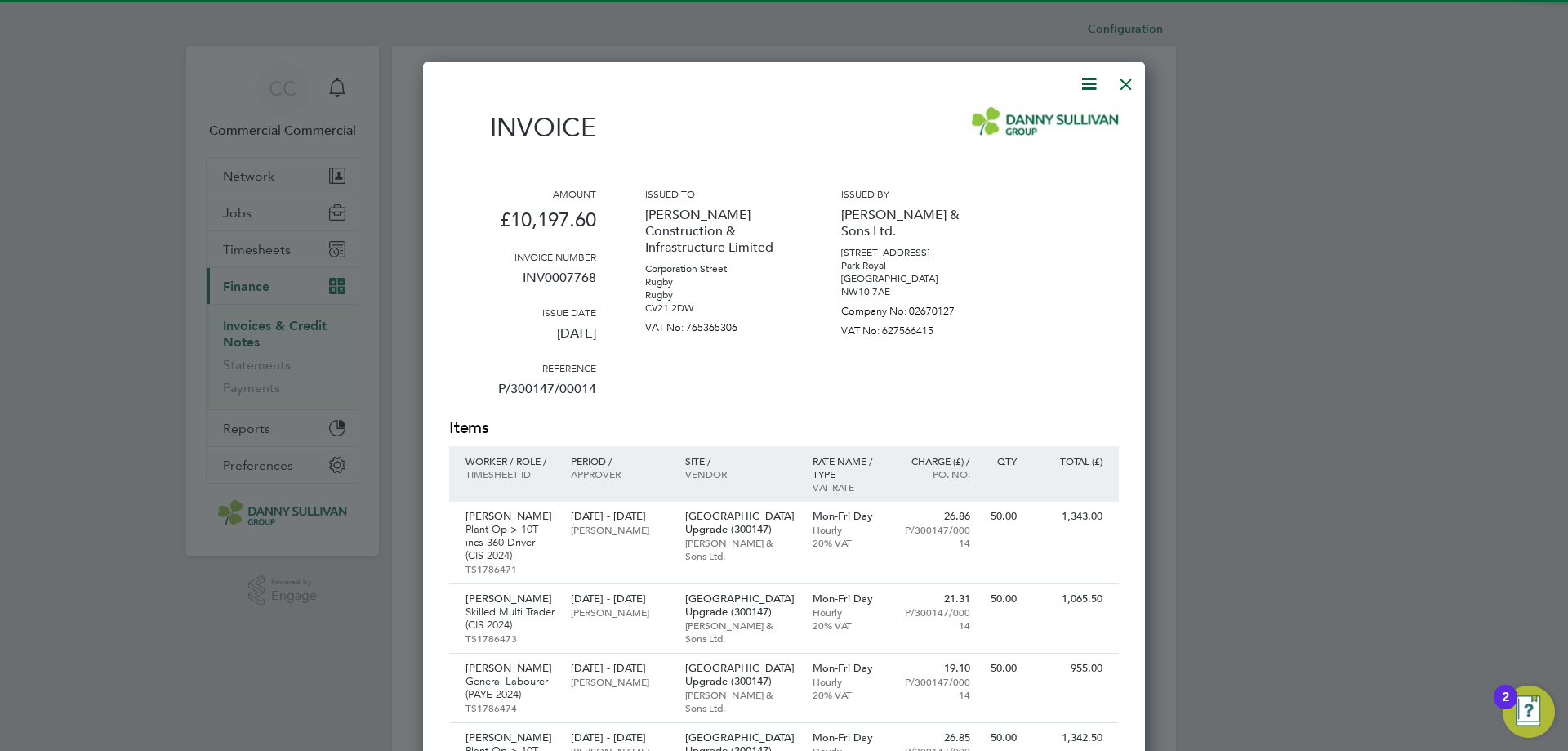
click at [1092, 85] on icon at bounding box center [1089, 84] width 20 height 20
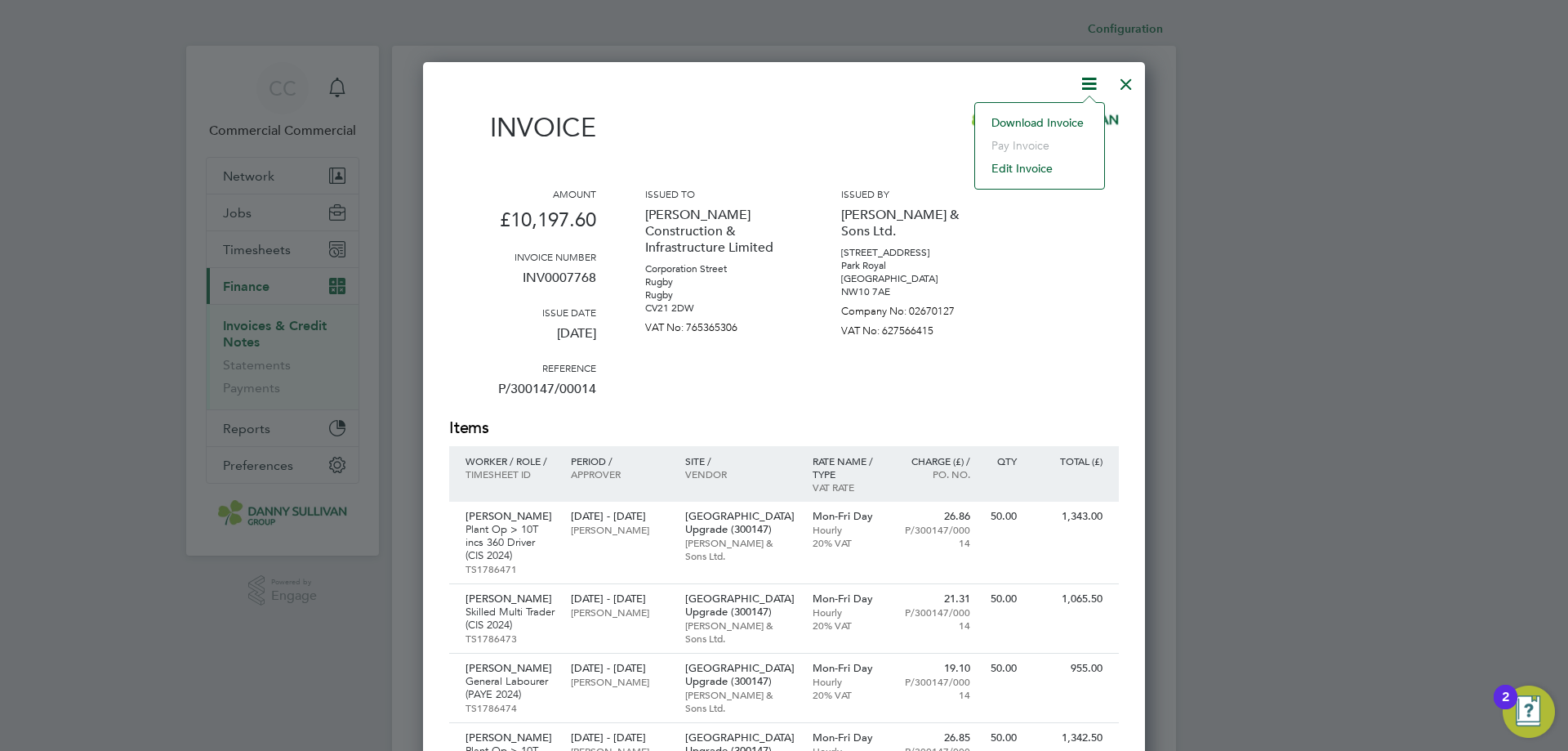
click at [1006, 121] on li "Download Invoice" at bounding box center [1039, 122] width 113 height 23
click at [1128, 75] on div at bounding box center [1126, 80] width 29 height 29
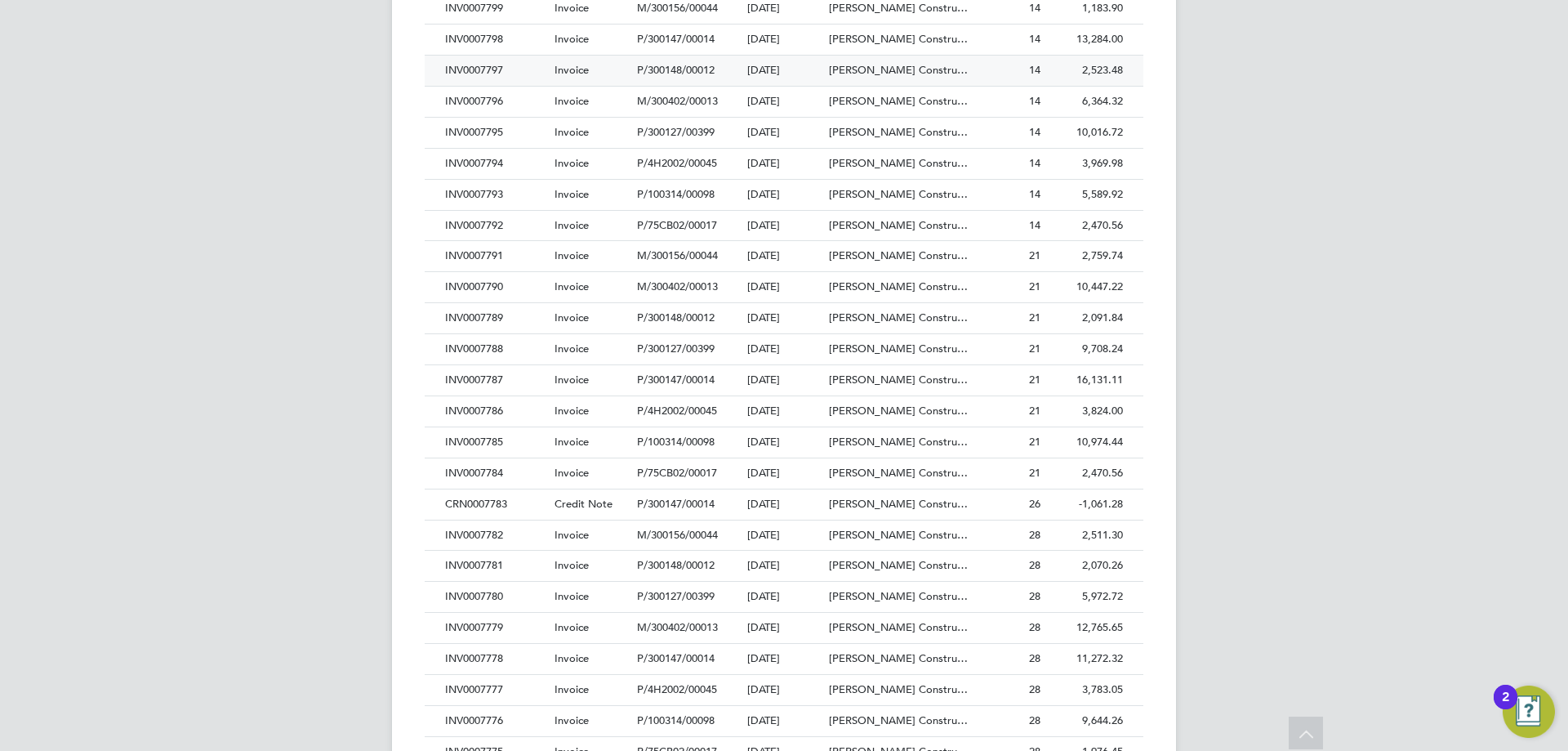
scroll to position [944, 0]
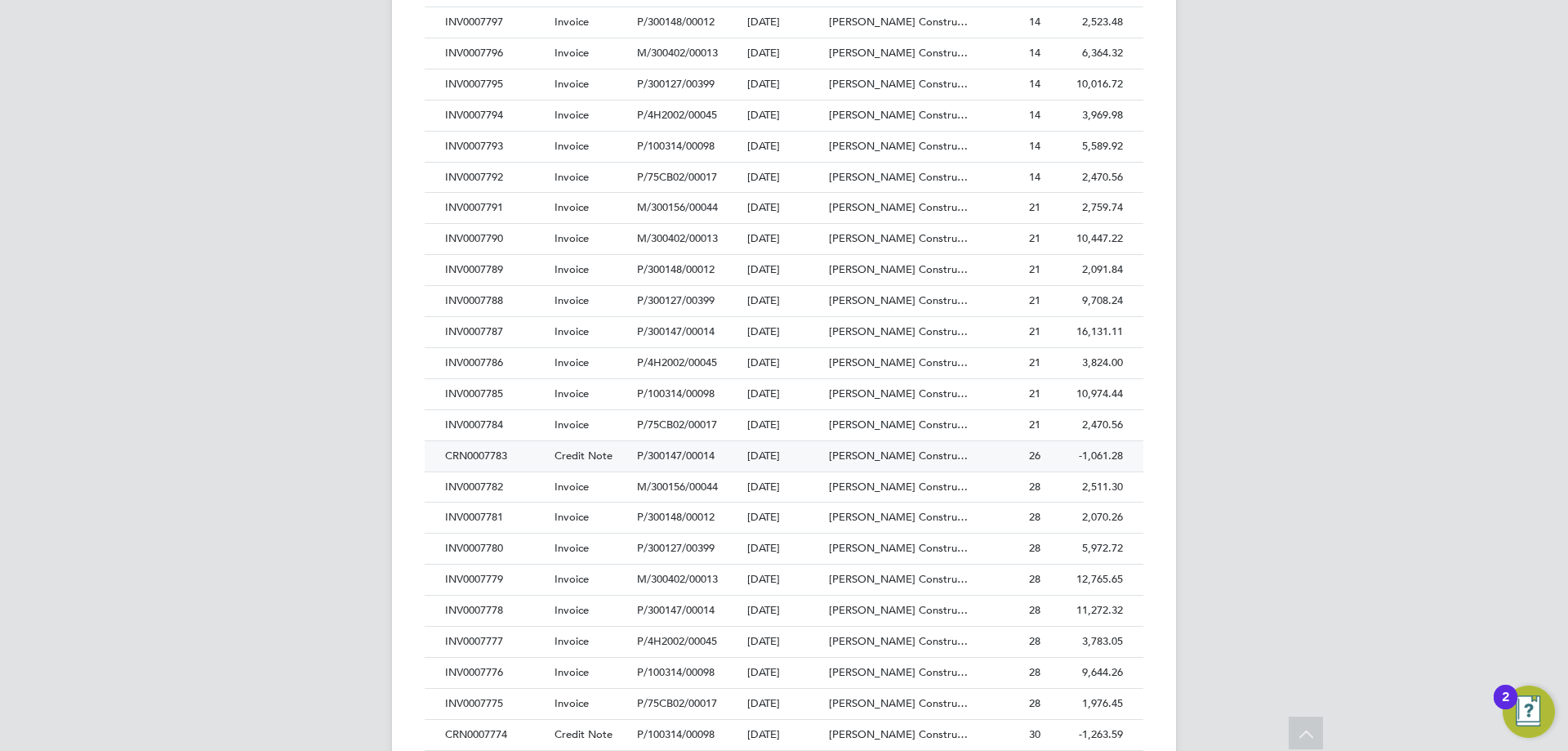
click at [505, 464] on div "CRN0007783" at bounding box center [495, 455] width 109 height 30
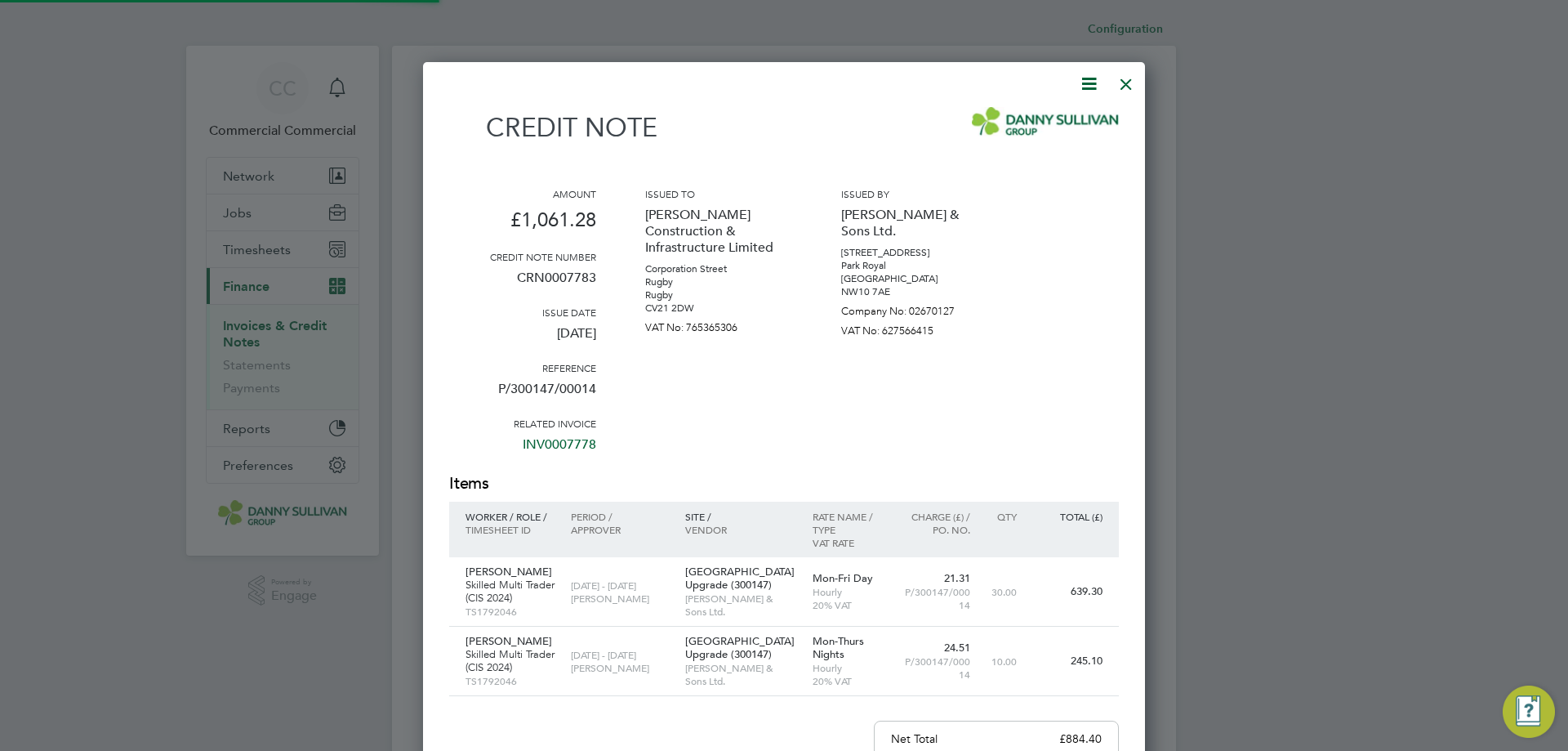
scroll to position [989, 722]
click at [1092, 81] on icon at bounding box center [1089, 84] width 20 height 20
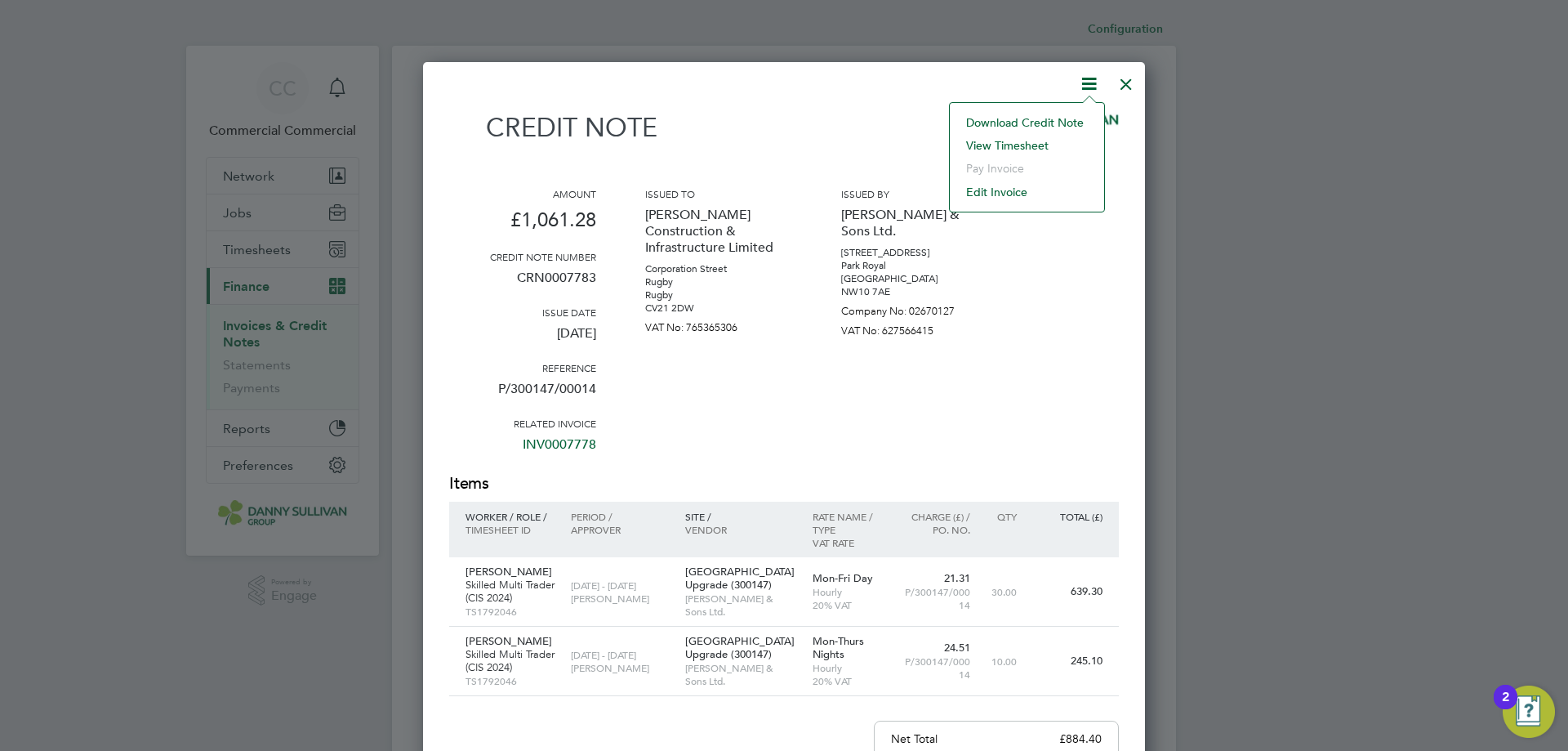
click at [1020, 121] on li "Download Credit Note" at bounding box center [1027, 122] width 138 height 23
